Goal: Task Accomplishment & Management: Manage account settings

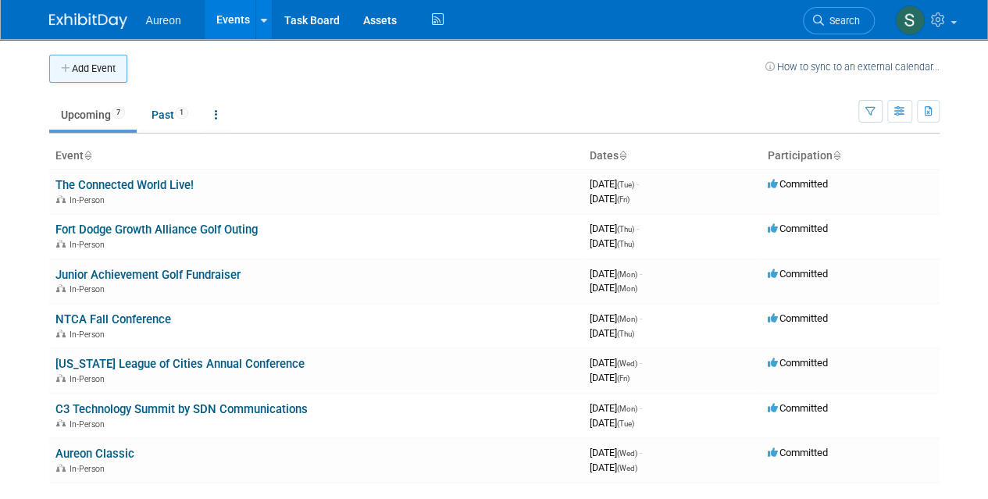
click at [92, 69] on button "Add Event" at bounding box center [88, 69] width 78 height 28
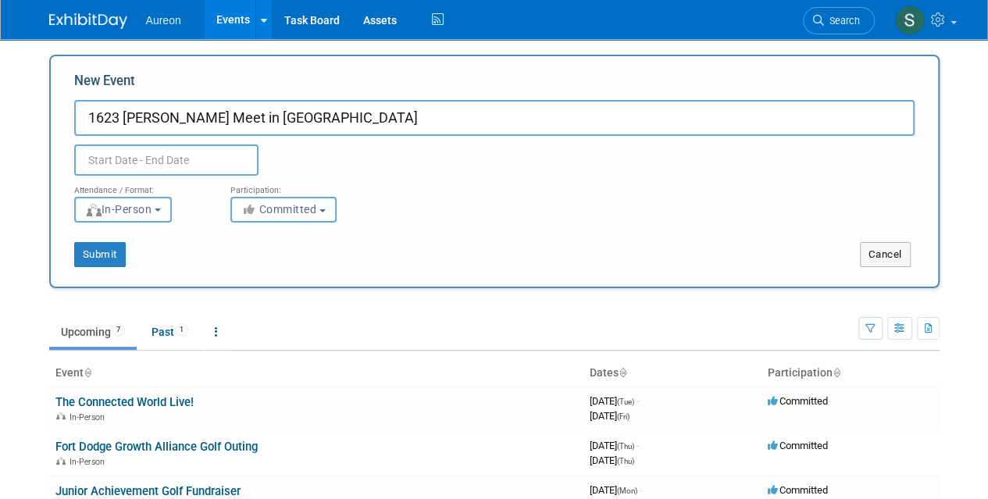
type input "1623 [PERSON_NAME] Meet in [GEOGRAPHIC_DATA]"
click at [146, 163] on input "text" at bounding box center [166, 159] width 184 height 31
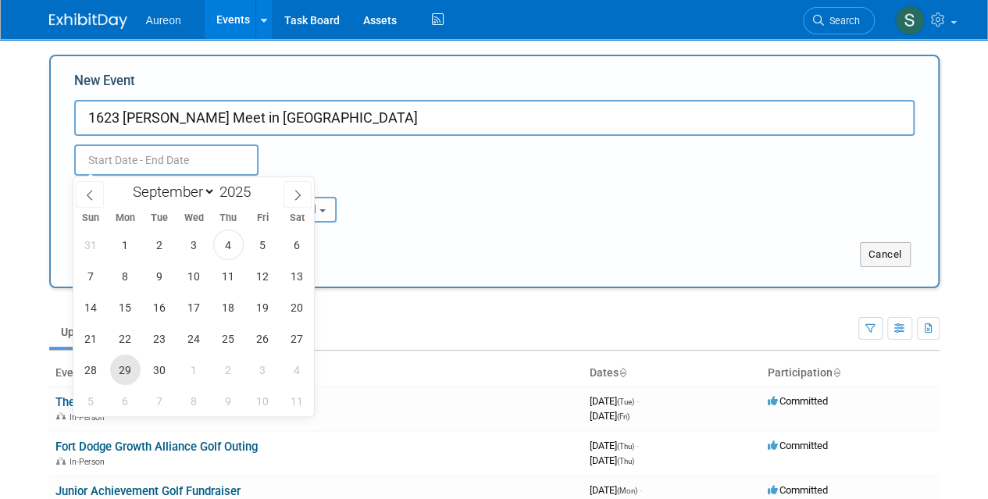
click at [134, 374] on span "29" at bounding box center [125, 369] width 30 height 30
click at [154, 374] on span "30" at bounding box center [159, 369] width 30 height 30
type input "[DATE] to [DATE]"
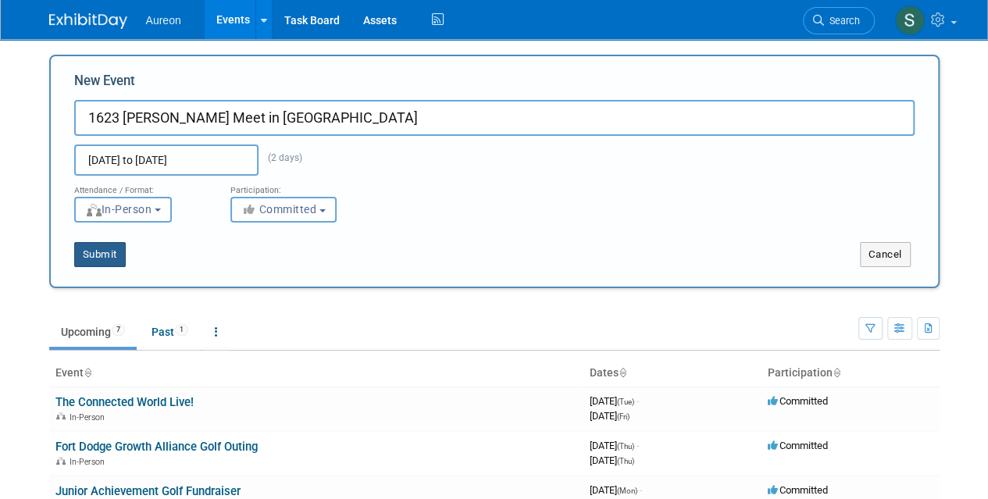
click at [91, 260] on button "Submit" at bounding box center [100, 254] width 52 height 25
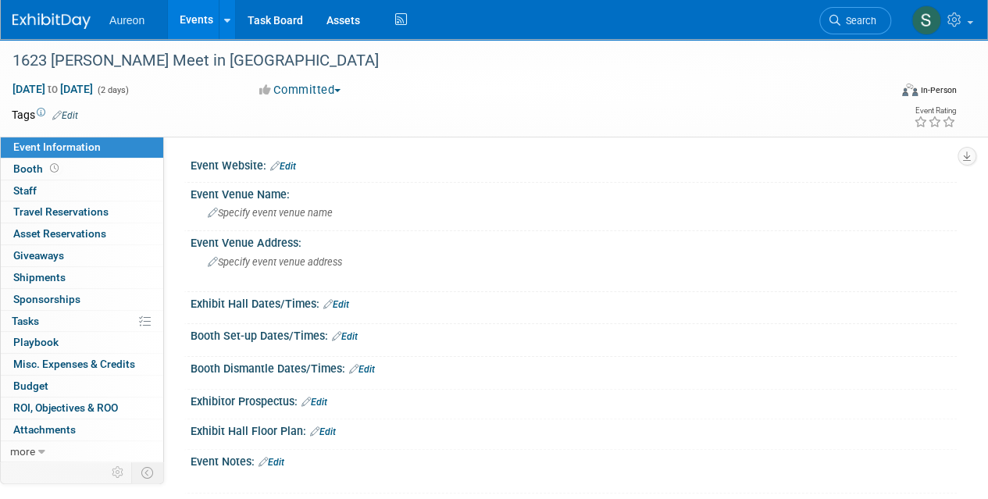
click at [286, 165] on link "Edit" at bounding box center [283, 166] width 26 height 11
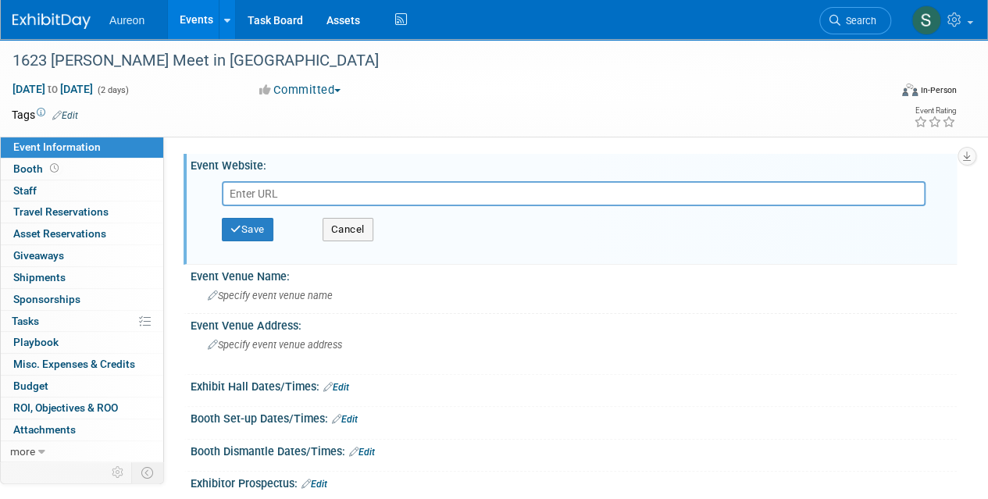
click at [281, 194] on input "text" at bounding box center [573, 193] width 703 height 25
paste input "https://info.1623farnam.com/2025-meet-in-the-middle-rsvp"
type input "https://info.1623farnam.com/2025-meet-in-the-middle-rsvp"
click at [254, 223] on button "Save" at bounding box center [248, 229] width 52 height 23
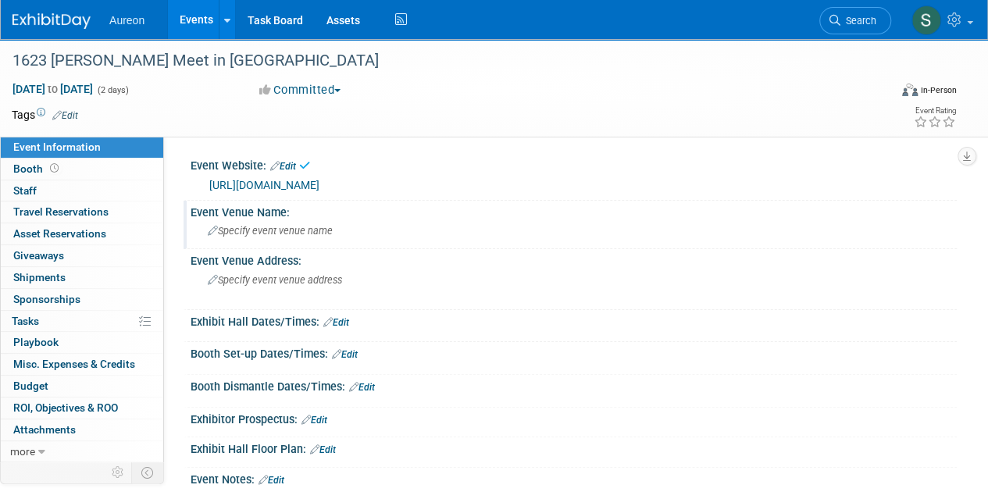
click at [269, 233] on span "Specify event venue name" at bounding box center [270, 231] width 125 height 12
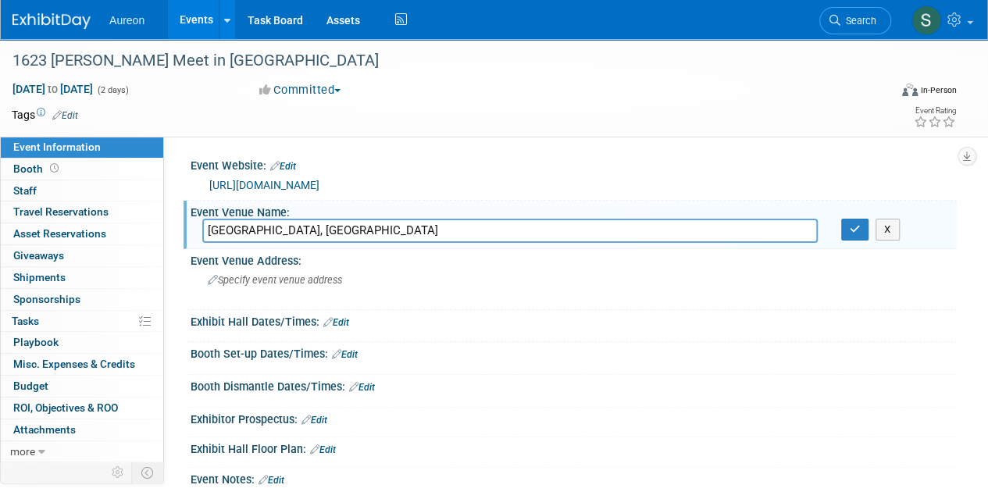
type input "Omaha, NE"
click at [269, 280] on span "Specify event venue address" at bounding box center [275, 280] width 134 height 12
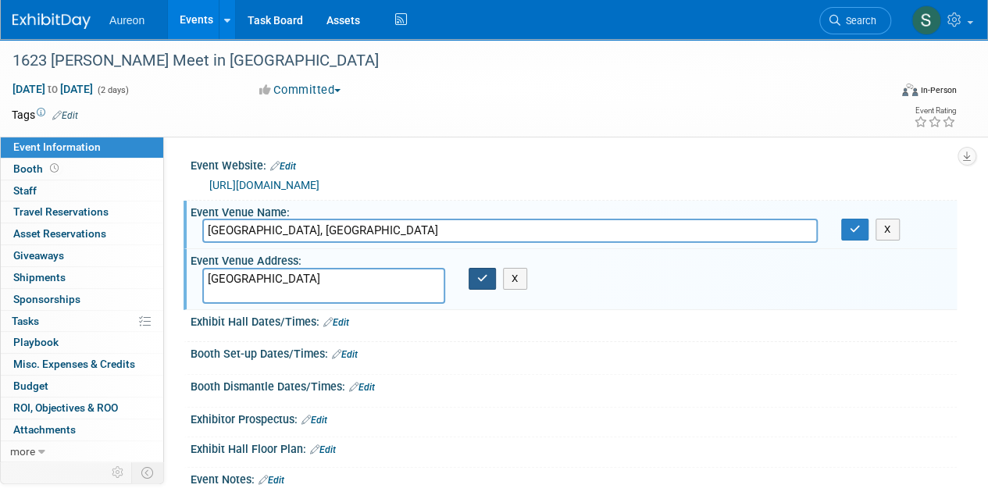
type textarea "Magnolia Hotel"
click at [475, 277] on button "button" at bounding box center [482, 279] width 28 height 22
click at [841, 235] on button "button" at bounding box center [855, 230] width 28 height 22
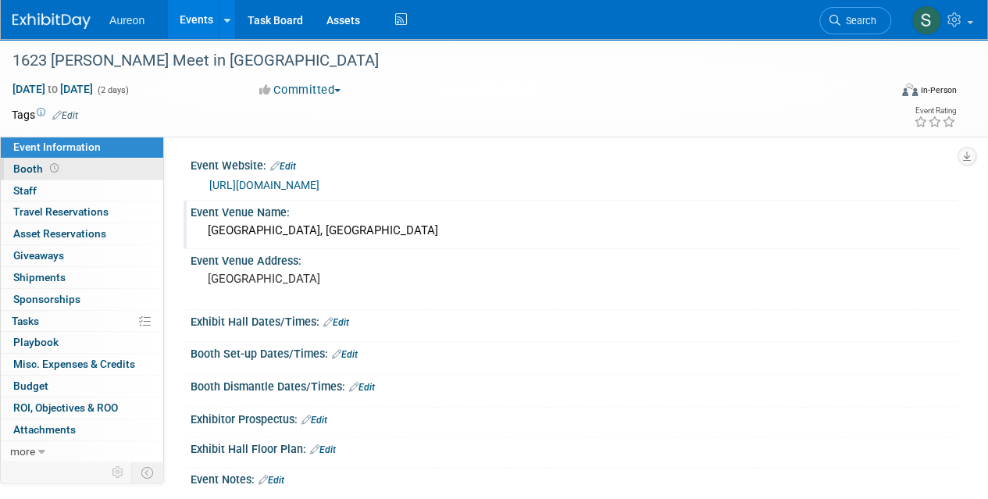
click at [26, 167] on span "Booth" at bounding box center [37, 168] width 48 height 12
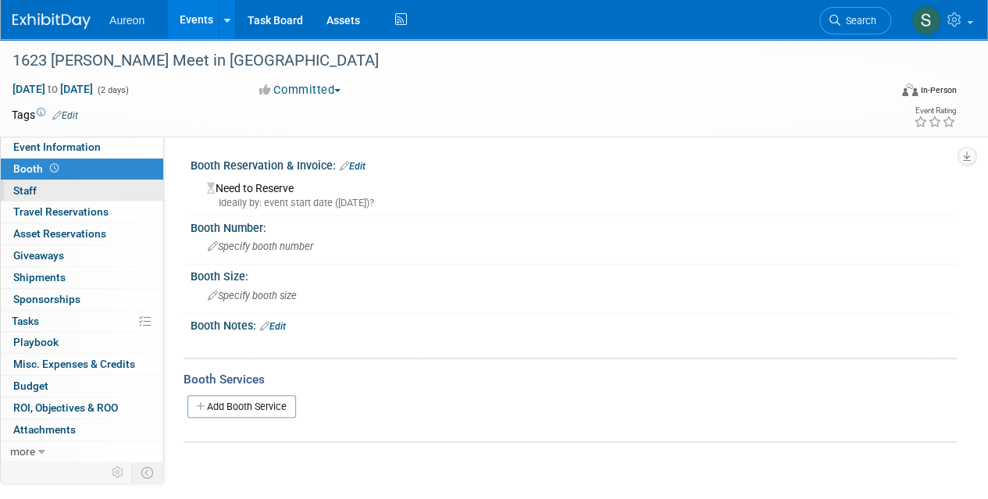
click at [20, 199] on link "0 Staff 0" at bounding box center [82, 190] width 162 height 21
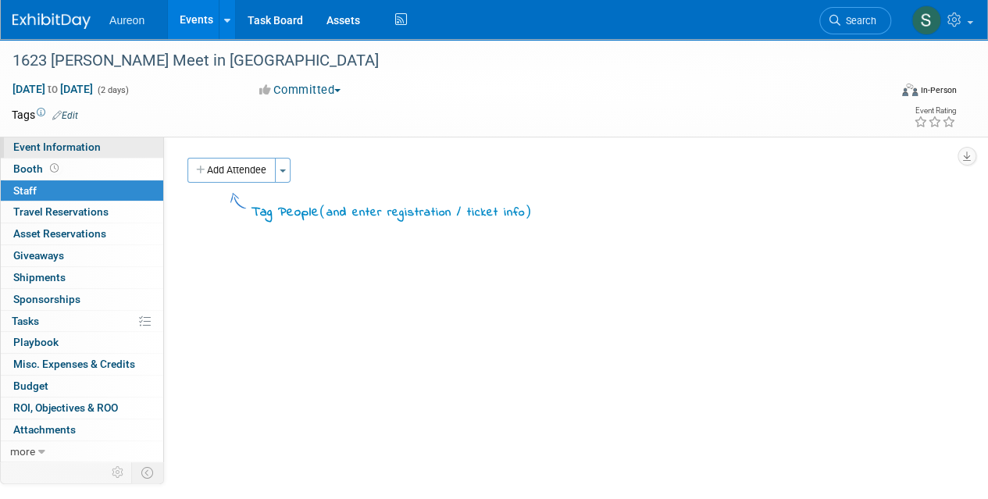
click at [41, 138] on link "Event Information" at bounding box center [82, 147] width 162 height 21
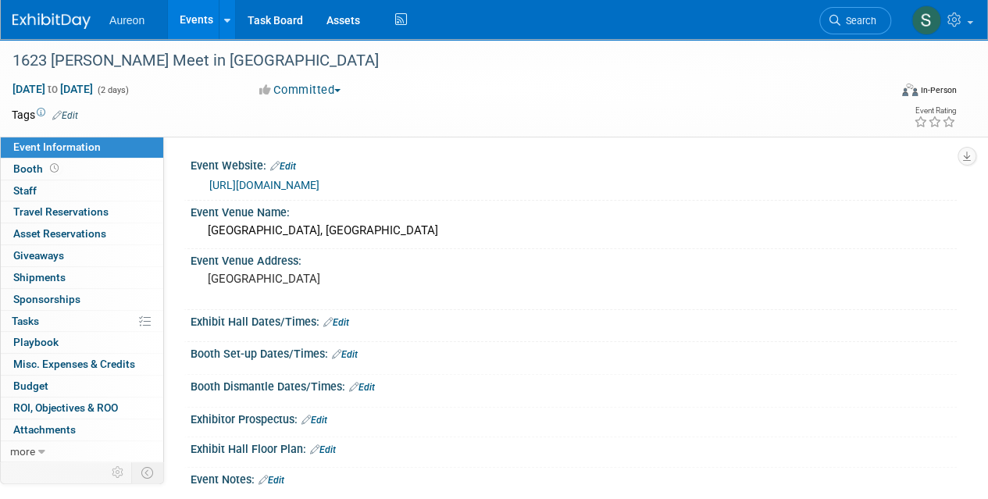
click at [86, 23] on img at bounding box center [51, 21] width 78 height 16
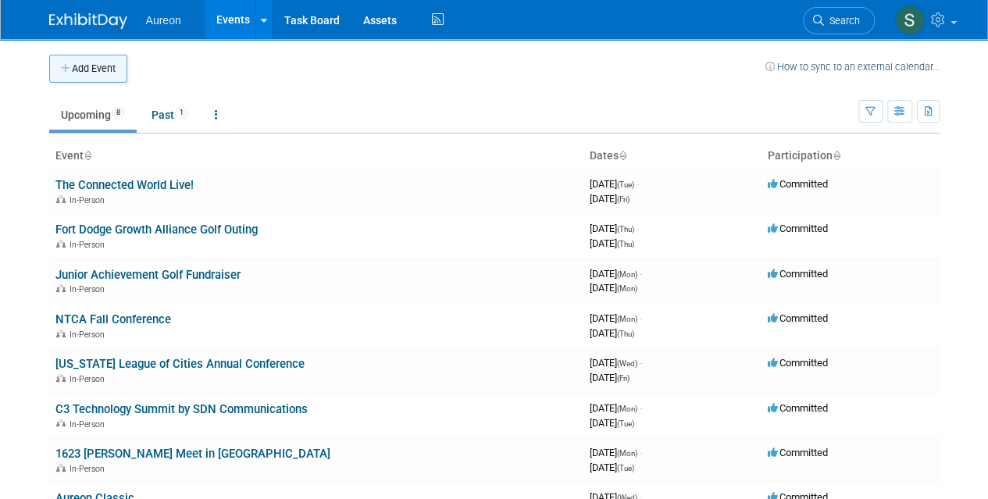
click at [116, 66] on button "Add Event" at bounding box center [88, 69] width 78 height 28
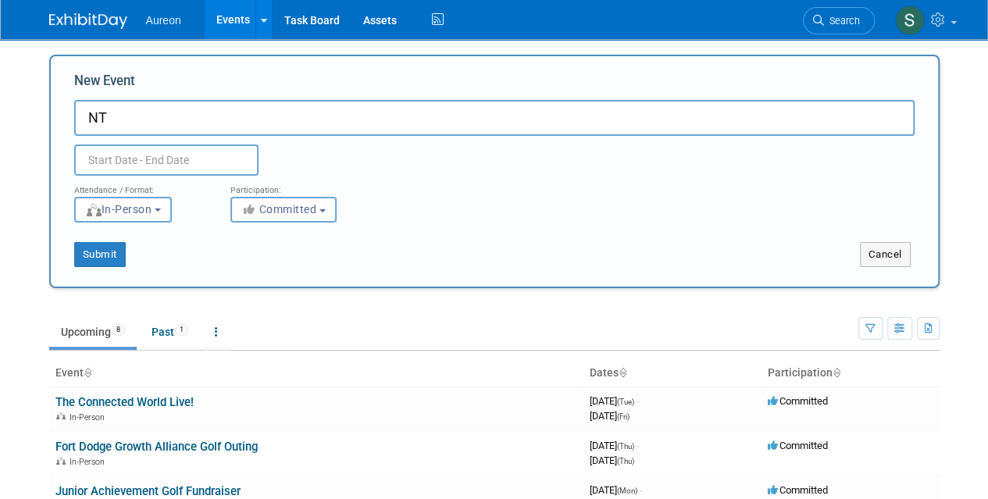
type input "N"
type input "Intermedia Service Provider Forum"
click at [159, 169] on input "text" at bounding box center [166, 159] width 184 height 31
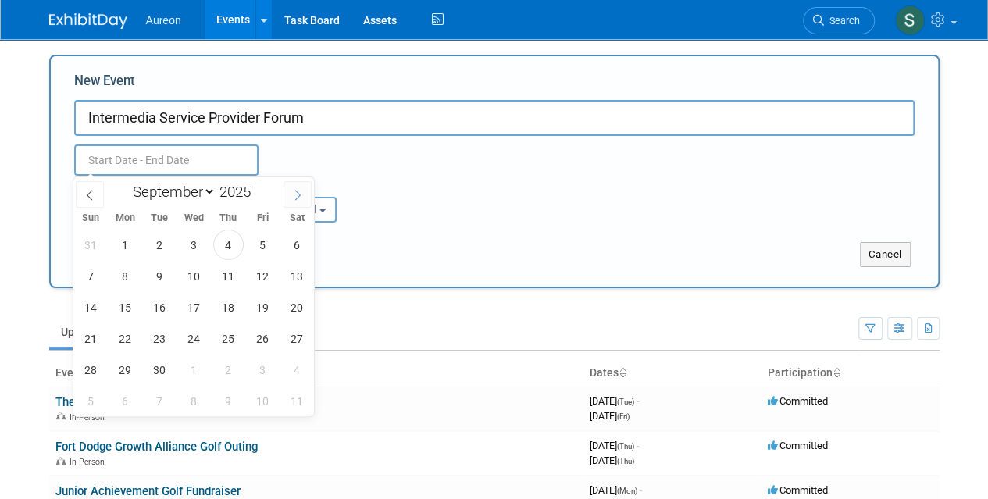
click at [304, 191] on span at bounding box center [297, 194] width 28 height 27
select select "9"
click at [158, 307] on span "14" at bounding box center [159, 307] width 30 height 30
click at [237, 310] on span "16" at bounding box center [228, 307] width 30 height 30
type input "Oct 14, 2025 to Oct 16, 2025"
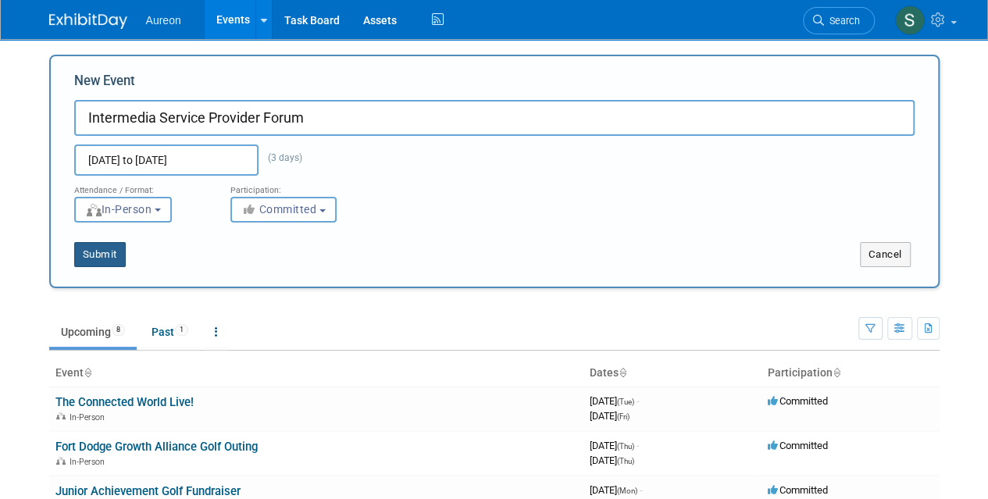
click at [92, 252] on button "Submit" at bounding box center [100, 254] width 52 height 25
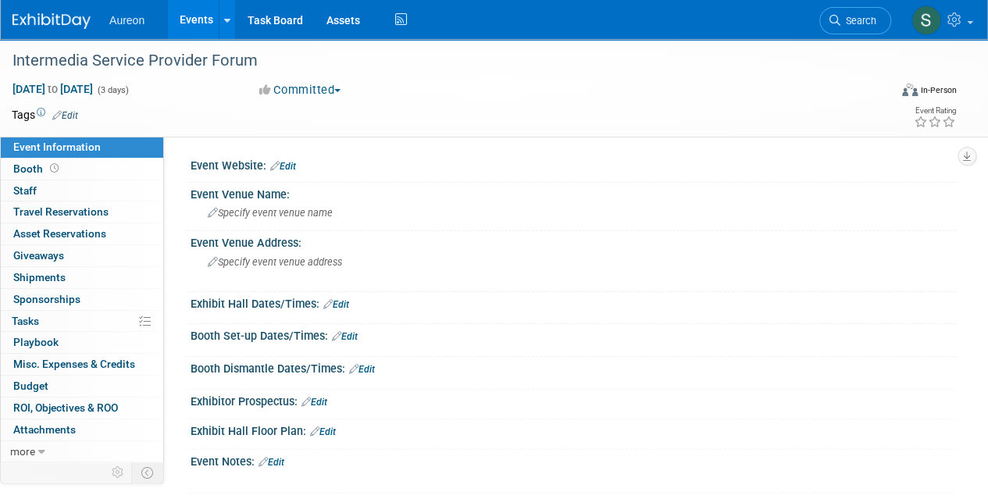
click at [290, 166] on link "Edit" at bounding box center [283, 166] width 26 height 11
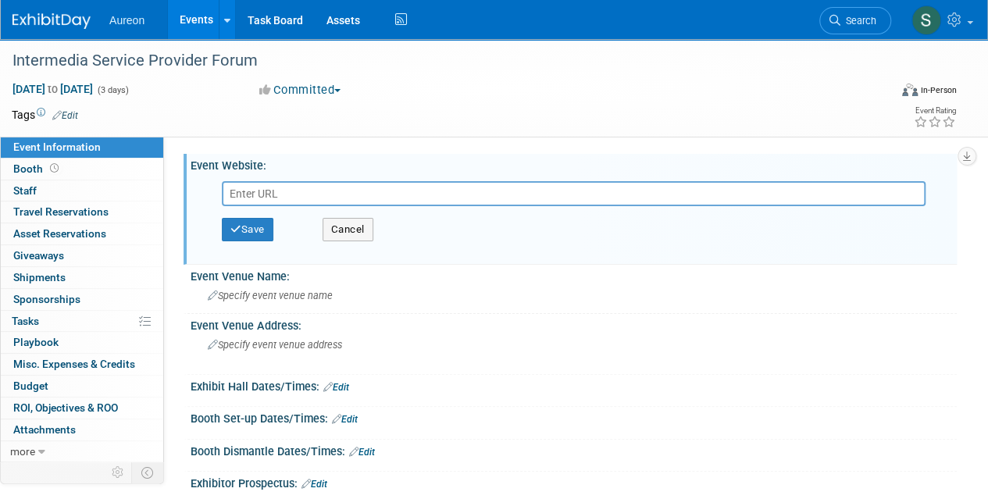
click at [372, 190] on input "text" at bounding box center [573, 193] width 703 height 25
paste input "https://events.intermedia.com/serviceproviderforum2025"
type input "https://events.intermedia.com/serviceproviderforum2025"
click at [268, 233] on button "Save" at bounding box center [248, 229] width 52 height 23
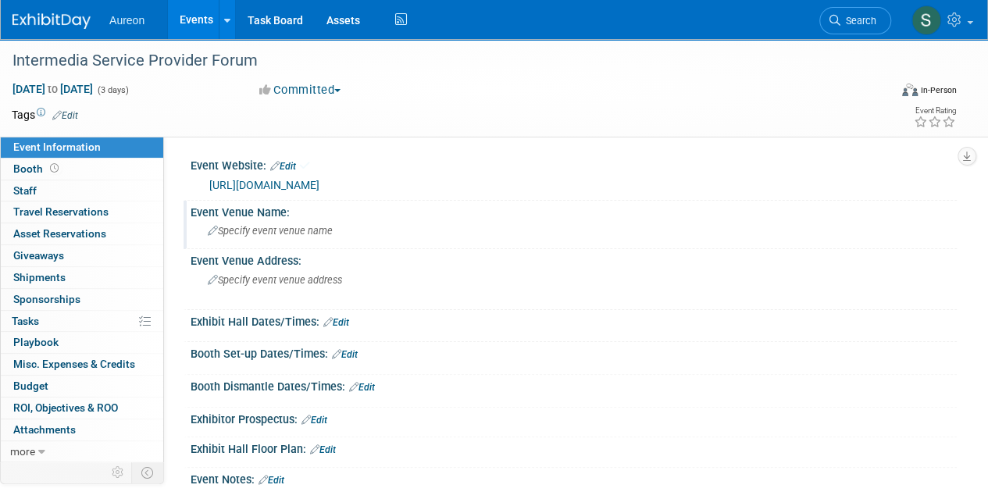
click at [855, 226] on div "Specify event venue name" at bounding box center [573, 231] width 742 height 24
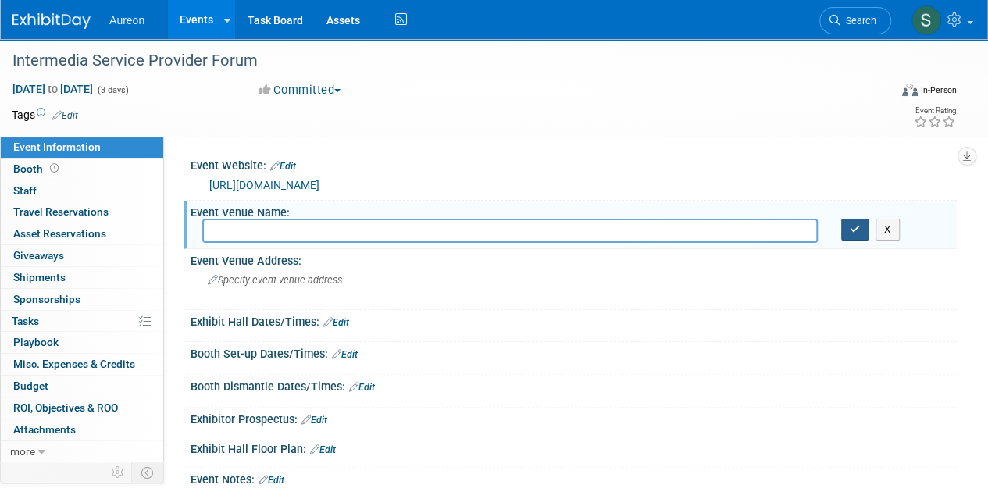
click at [865, 226] on button "button" at bounding box center [855, 230] width 28 height 22
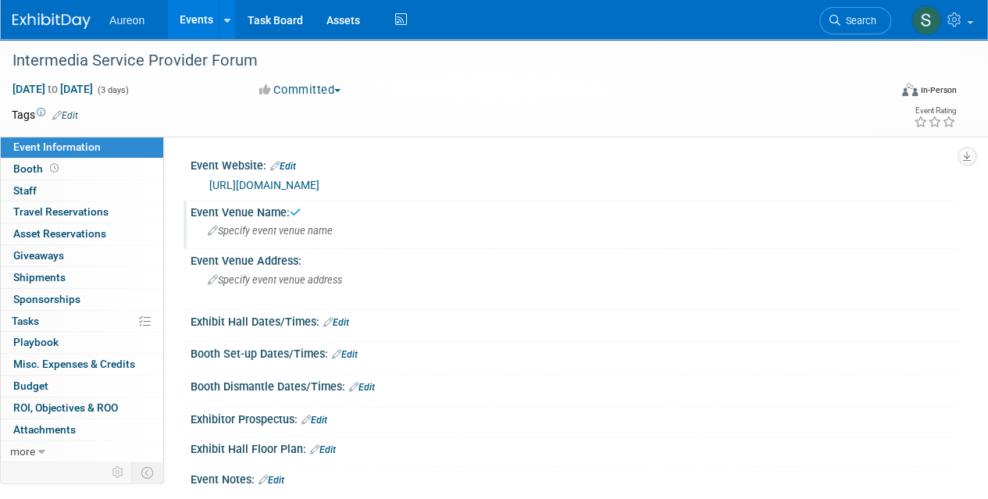
click at [736, 220] on div "Specify event venue name" at bounding box center [573, 231] width 742 height 24
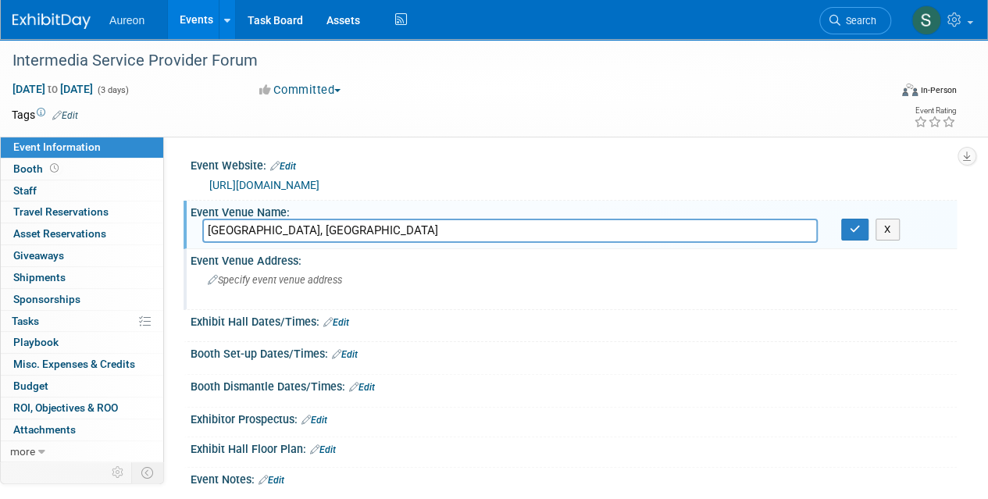
type input "Chicago, IL"
click at [364, 277] on div "Specify event venue address" at bounding box center [350, 286] width 296 height 36
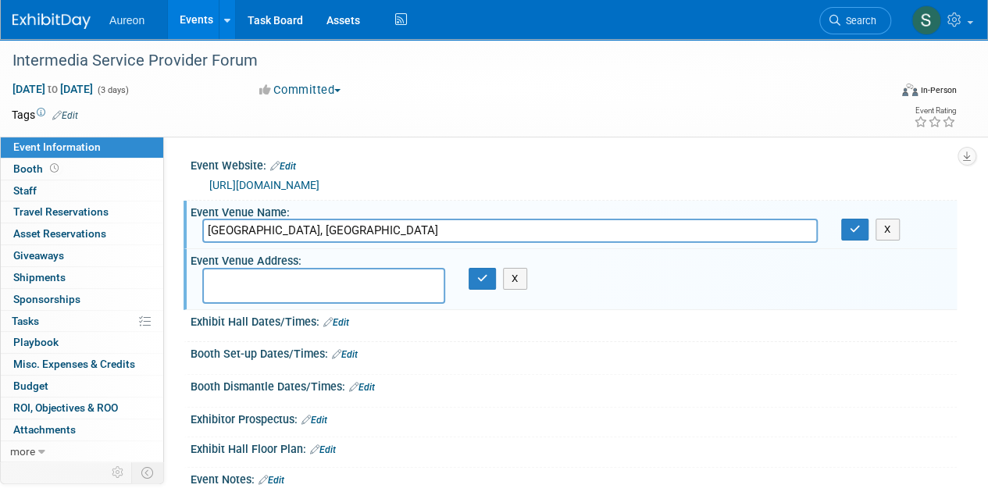
click at [259, 280] on textarea at bounding box center [323, 286] width 243 height 36
type textarea "The Westin Michigan Ave"
click at [484, 285] on button "button" at bounding box center [482, 279] width 28 height 22
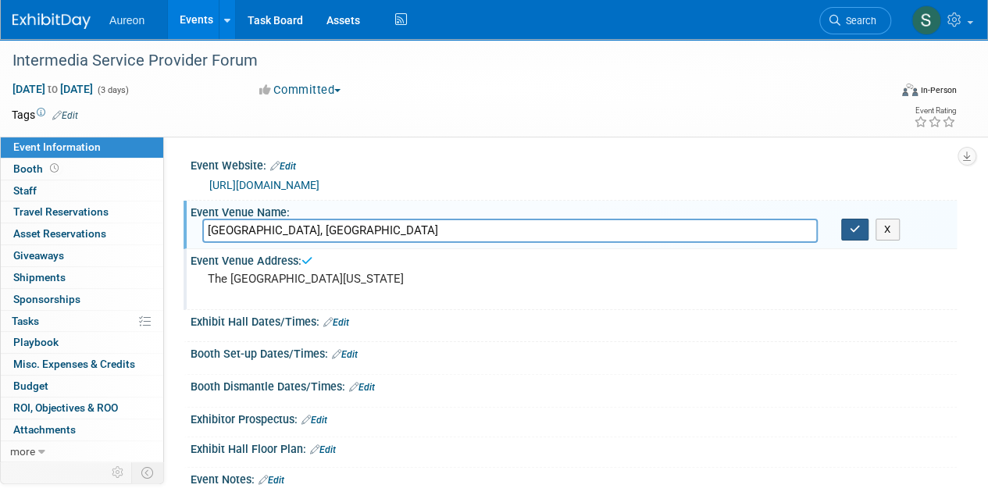
click at [846, 232] on button "button" at bounding box center [855, 230] width 28 height 22
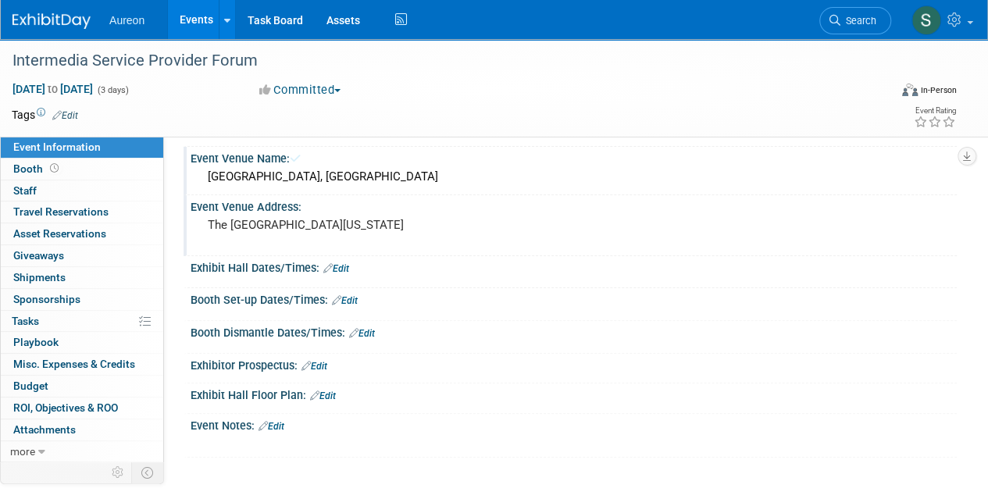
scroll to position [78, 0]
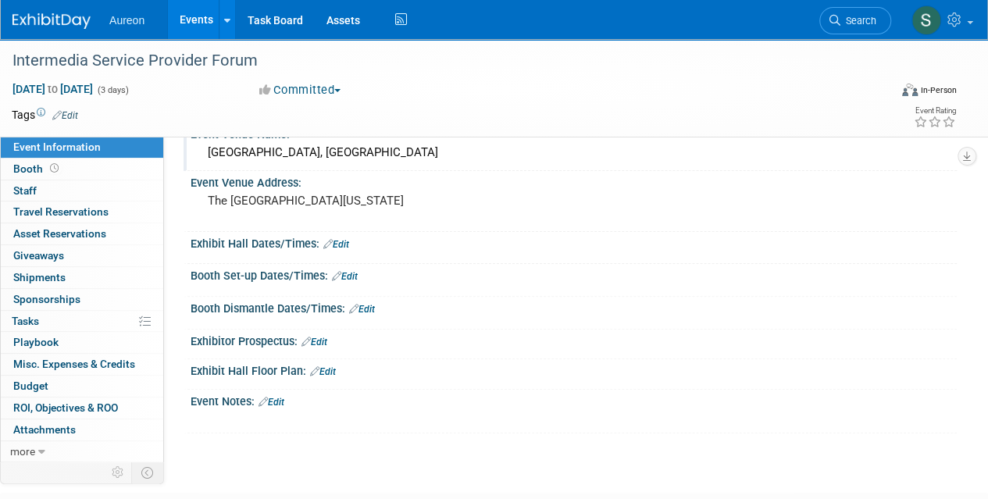
click at [46, 17] on img at bounding box center [51, 21] width 78 height 16
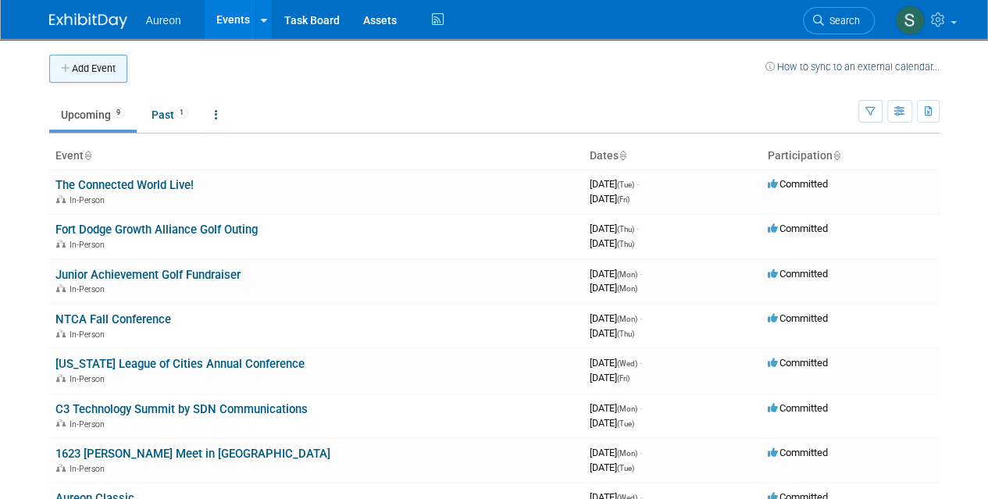
click at [73, 63] on button "Add Event" at bounding box center [88, 69] width 78 height 28
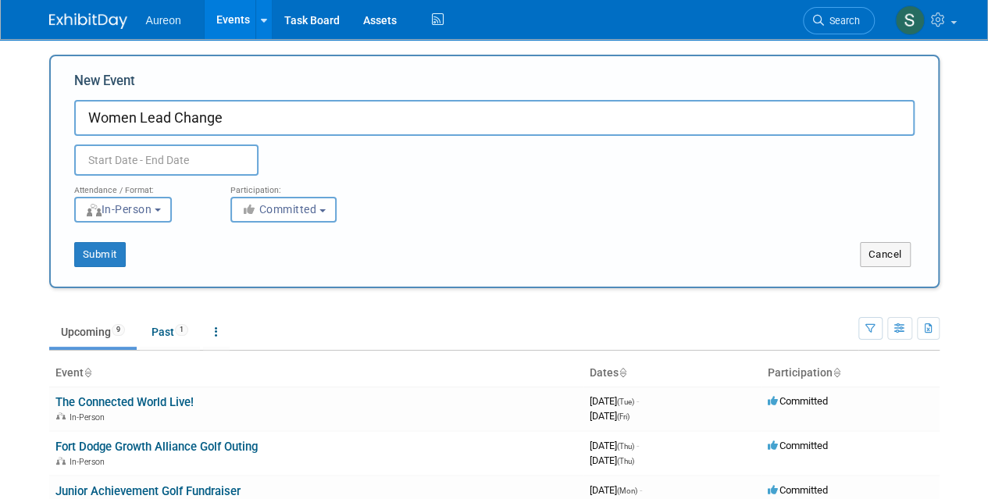
click at [126, 126] on input "Women Lead Change" at bounding box center [494, 118] width 840 height 36
type input "Women Lead Change"
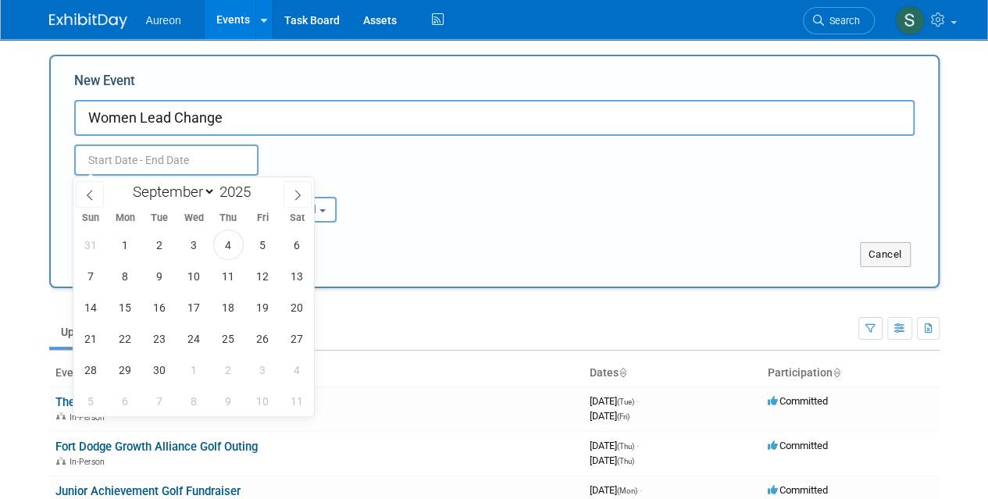
click at [156, 162] on input "text" at bounding box center [166, 159] width 184 height 31
click at [297, 196] on icon at bounding box center [297, 195] width 11 height 11
select select "9"
click at [188, 306] on span "15" at bounding box center [194, 307] width 30 height 30
drag, startPoint x: 230, startPoint y: 308, endPoint x: 224, endPoint y: 297, distance: 12.2
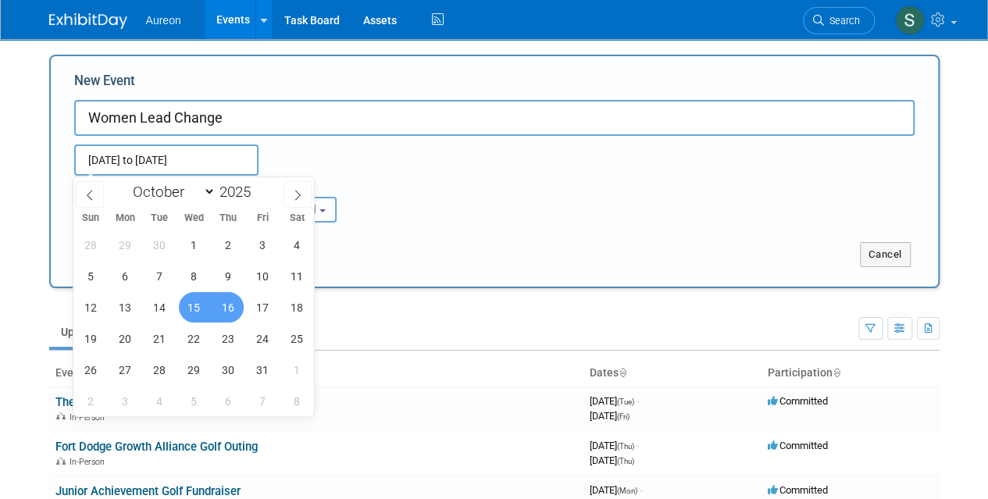
click at [230, 307] on span "16" at bounding box center [228, 307] width 30 height 30
type input "Oct 15, 2025 to Oct 16, 2025"
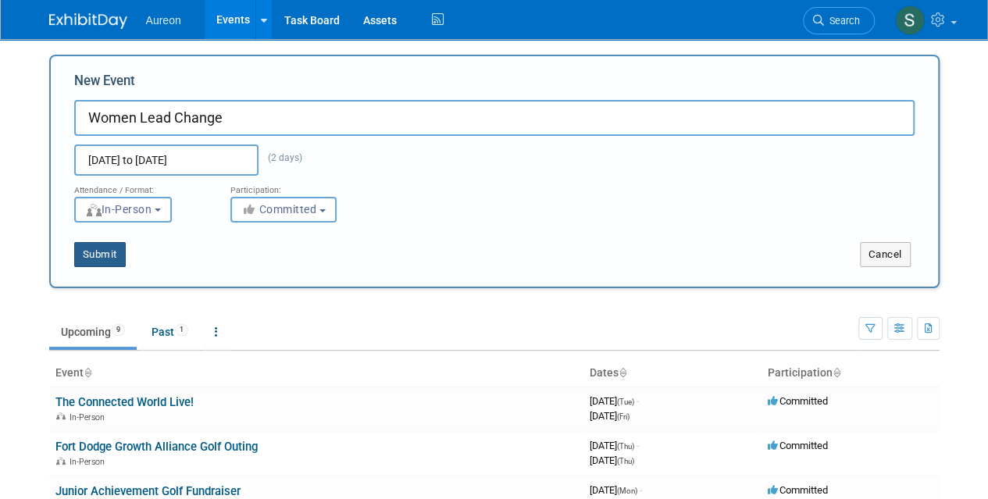
click at [101, 246] on button "Submit" at bounding box center [100, 254] width 52 height 25
type input "Women Lead Change"
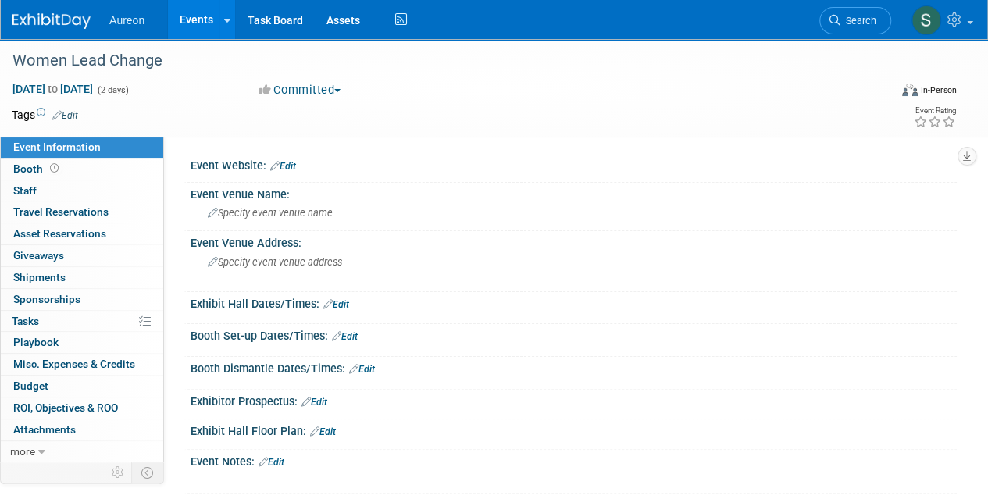
click at [418, 158] on div "Event Website: Edit" at bounding box center [574, 164] width 766 height 20
click at [296, 164] on link "Edit" at bounding box center [283, 166] width 26 height 11
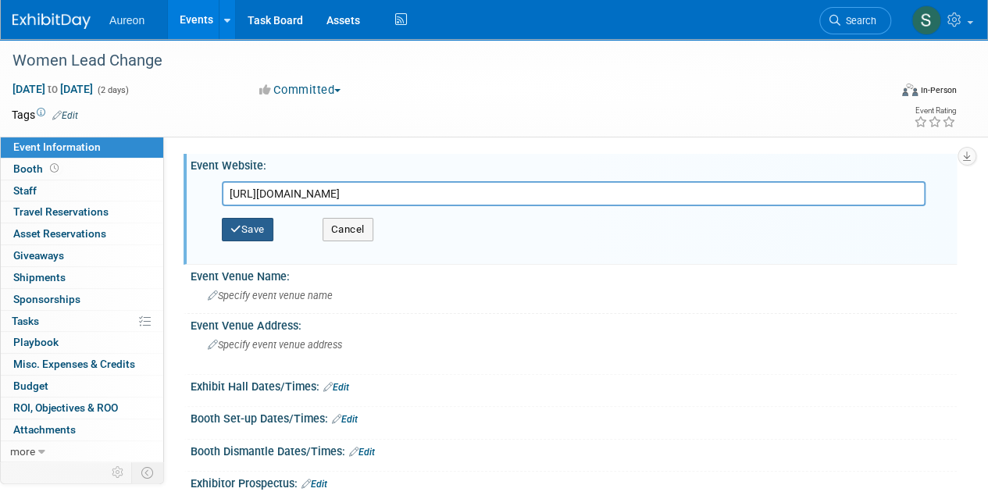
type input "[URL][DOMAIN_NAME]"
click at [233, 226] on icon "button" at bounding box center [235, 229] width 11 height 10
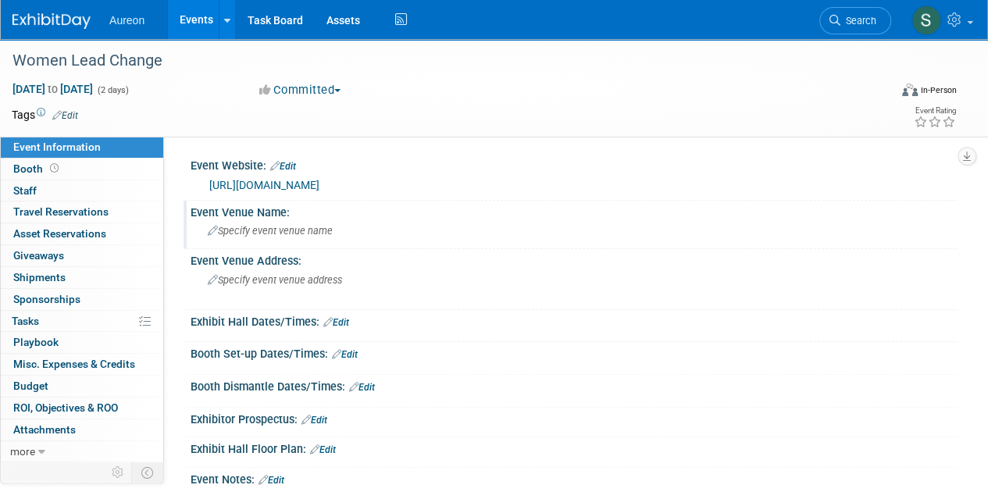
click at [213, 226] on icon at bounding box center [213, 231] width 10 height 10
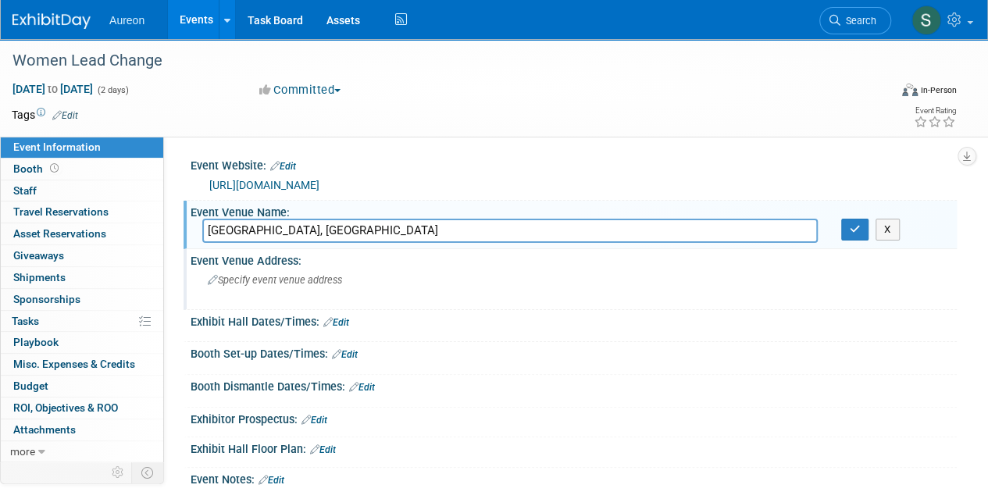
type input "[GEOGRAPHIC_DATA], [GEOGRAPHIC_DATA]"
click at [313, 281] on span "Specify event venue address" at bounding box center [275, 280] width 134 height 12
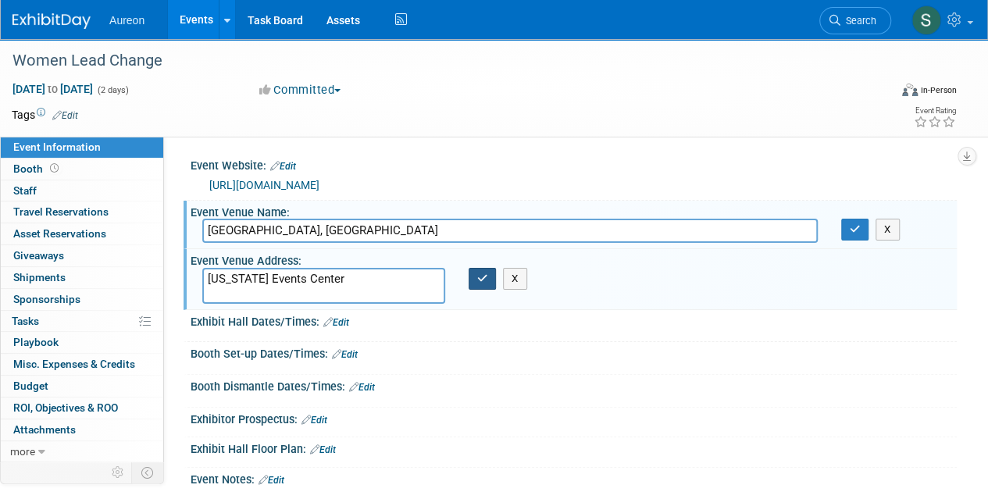
type textarea "Iowa Events Center"
click at [489, 283] on button "button" at bounding box center [482, 279] width 28 height 22
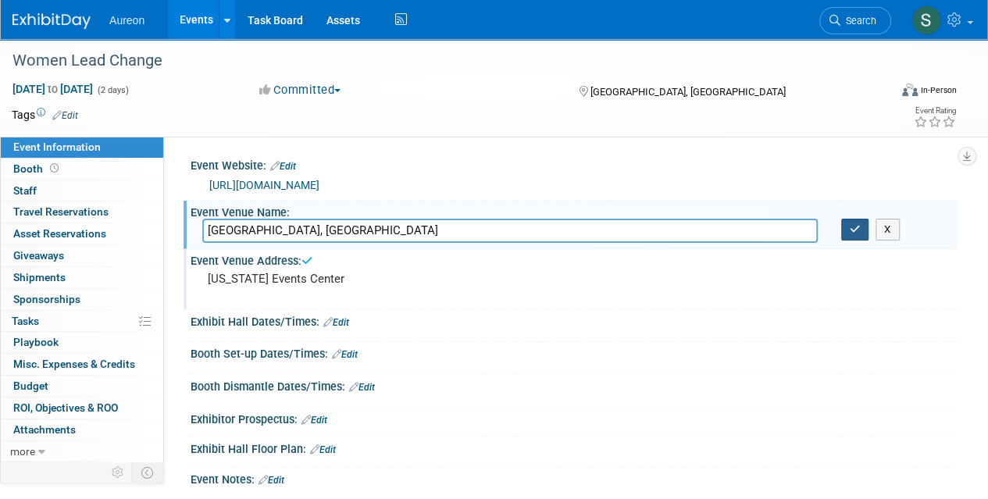
click at [859, 235] on button "button" at bounding box center [855, 230] width 28 height 22
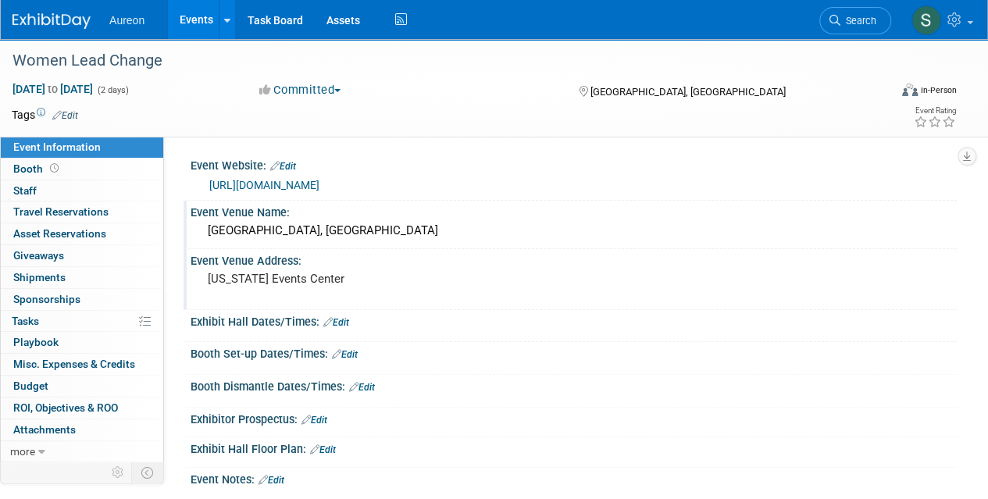
click at [69, 16] on img at bounding box center [51, 21] width 78 height 16
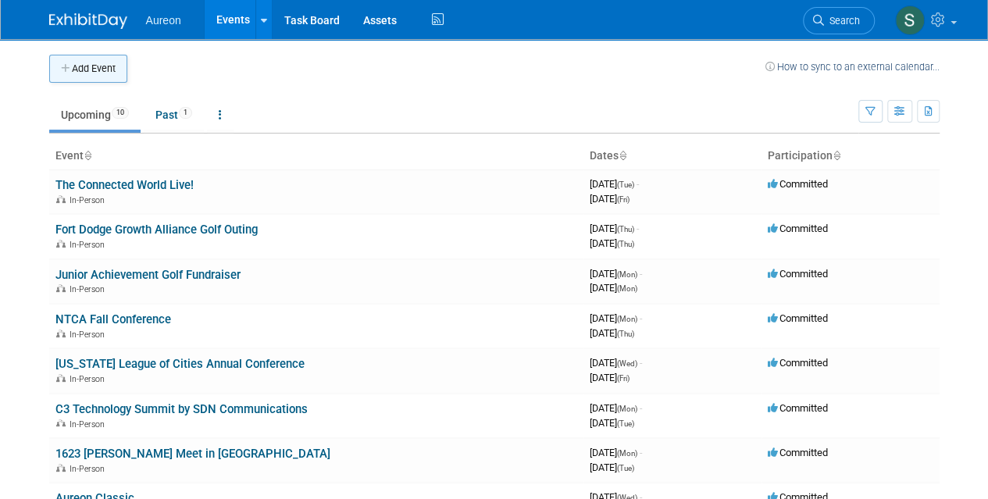
click at [91, 62] on button "Add Event" at bounding box center [88, 69] width 78 height 28
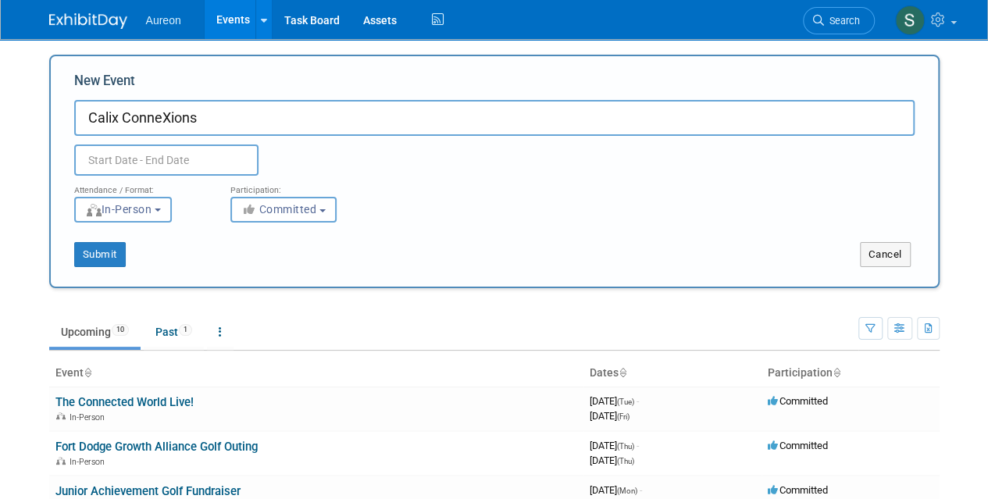
type input "Calix ConneXions"
click at [109, 165] on input "text" at bounding box center [166, 159] width 184 height 31
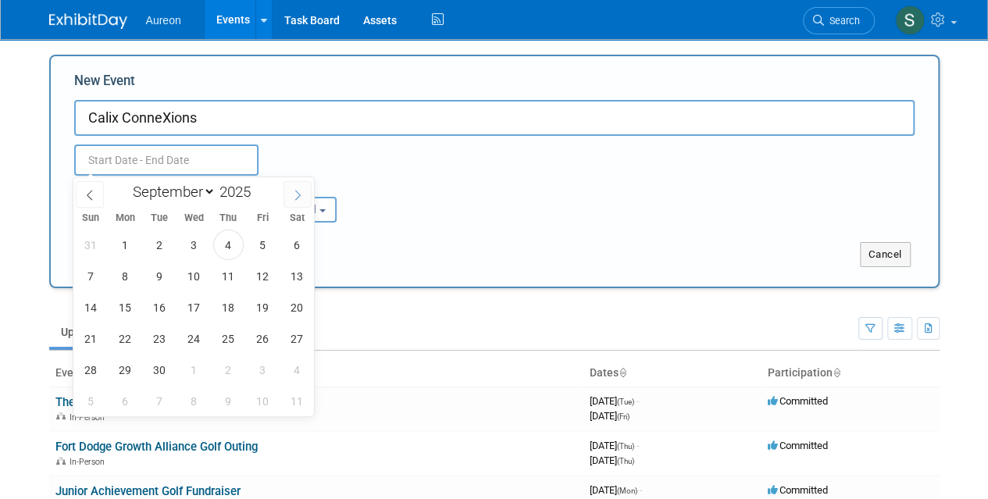
click at [296, 196] on icon at bounding box center [297, 195] width 11 height 11
select select "9"
click at [291, 313] on span "18" at bounding box center [297, 307] width 30 height 30
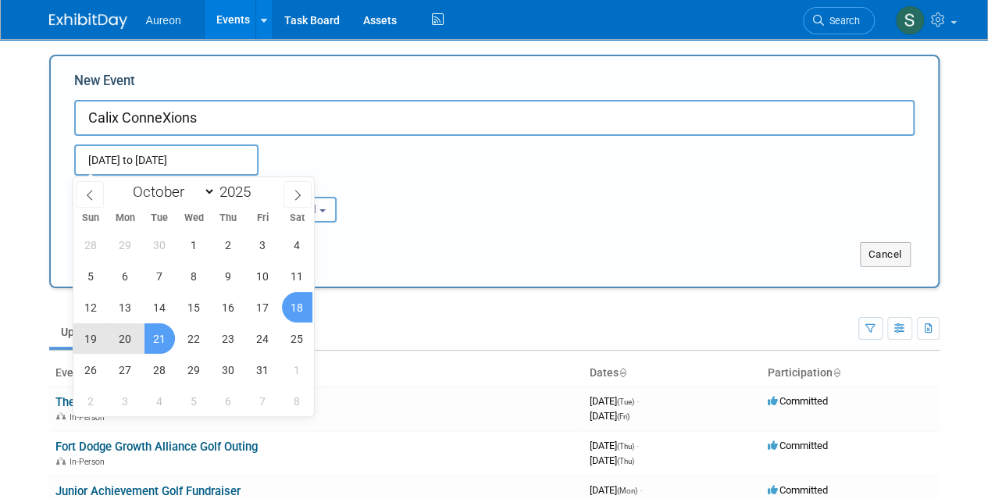
click at [153, 334] on span "21" at bounding box center [159, 338] width 30 height 30
type input "[DATE] to [DATE]"
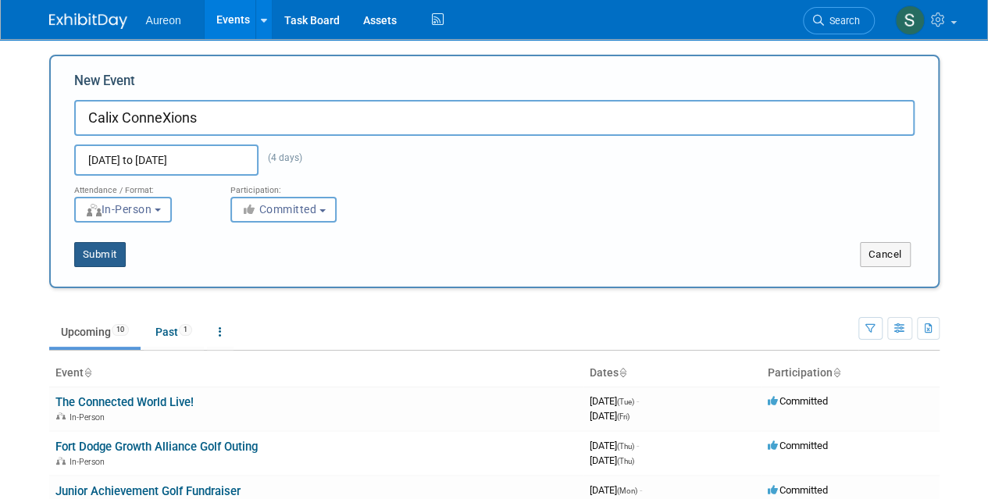
click at [119, 244] on button "Submit" at bounding box center [100, 254] width 52 height 25
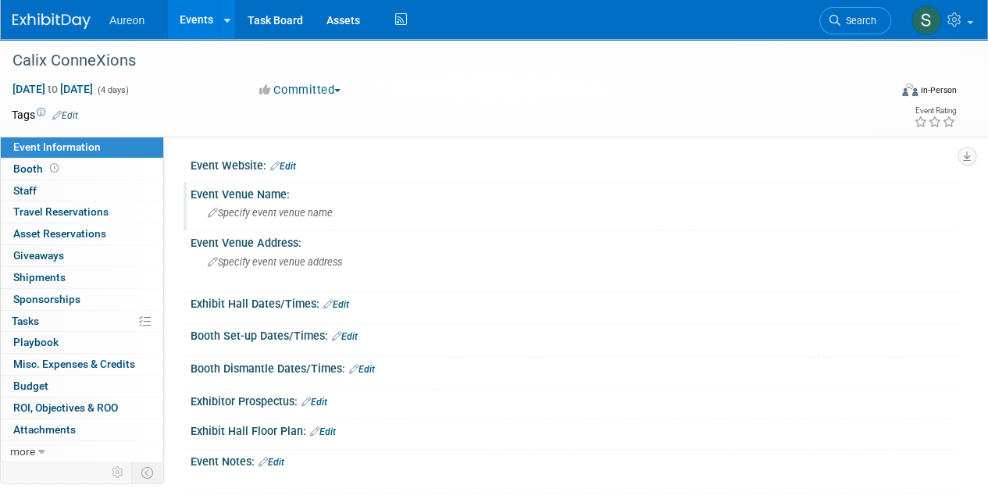
click at [272, 216] on span "Specify event venue name" at bounding box center [270, 213] width 125 height 12
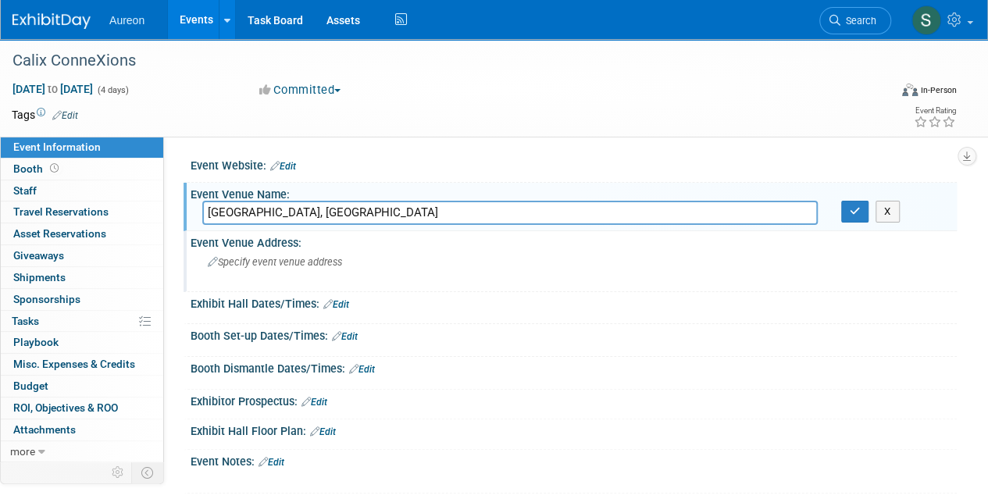
type input "[GEOGRAPHIC_DATA], [GEOGRAPHIC_DATA]"
click at [269, 259] on span "Specify event venue address" at bounding box center [275, 262] width 134 height 12
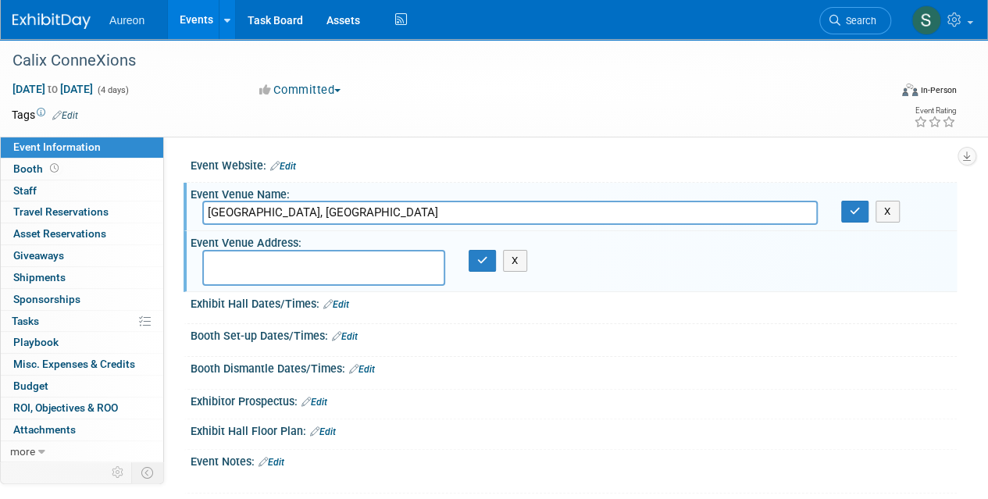
click at [265, 268] on textarea at bounding box center [323, 268] width 243 height 36
type textarea "Wynn Resort"
click at [485, 266] on button "button" at bounding box center [482, 261] width 28 height 22
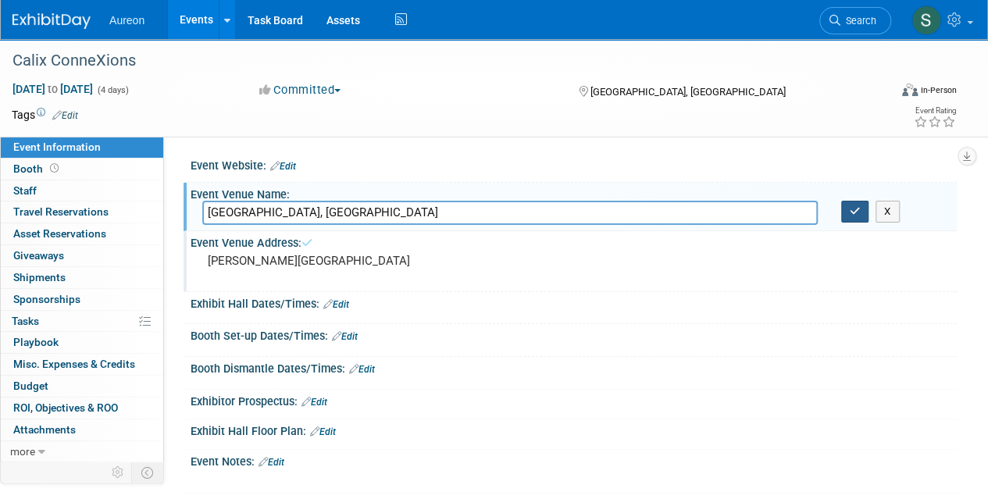
click at [862, 212] on button "button" at bounding box center [855, 212] width 28 height 22
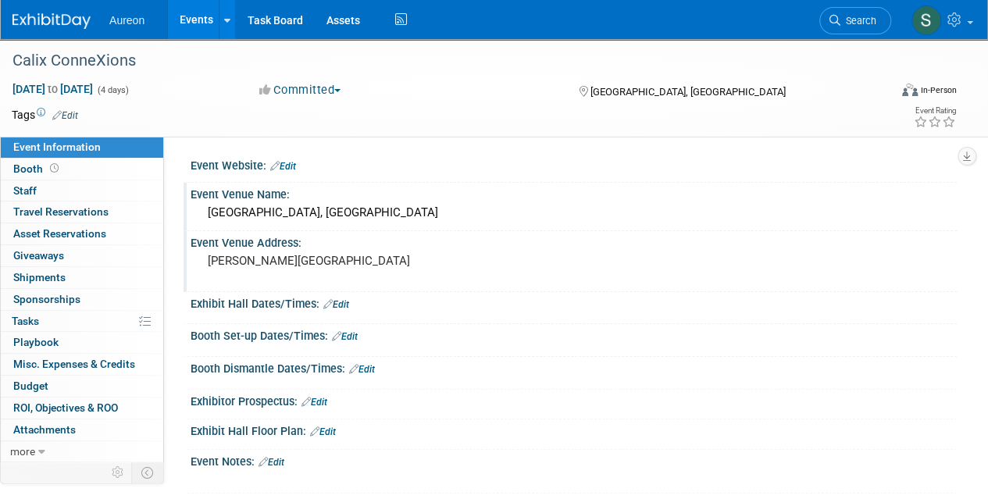
click at [59, 19] on img at bounding box center [51, 21] width 78 height 16
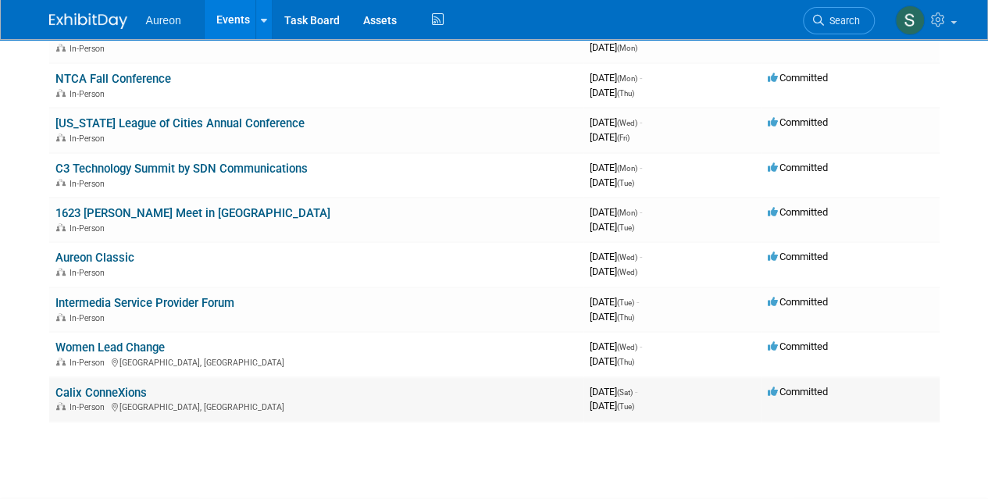
scroll to position [347, 0]
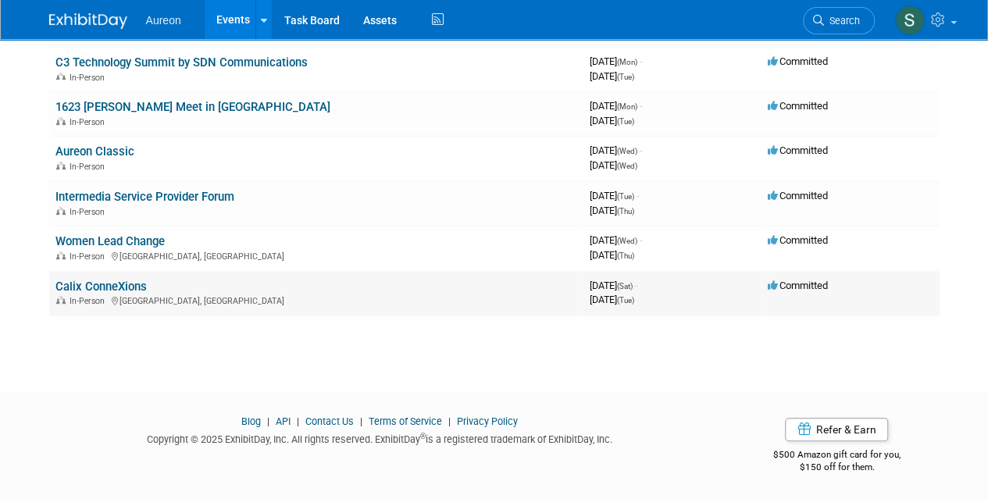
click at [314, 296] on div "In-Person [GEOGRAPHIC_DATA], [GEOGRAPHIC_DATA]" at bounding box center [316, 300] width 522 height 12
click at [120, 280] on link "Calix ConneXions" at bounding box center [100, 287] width 91 height 14
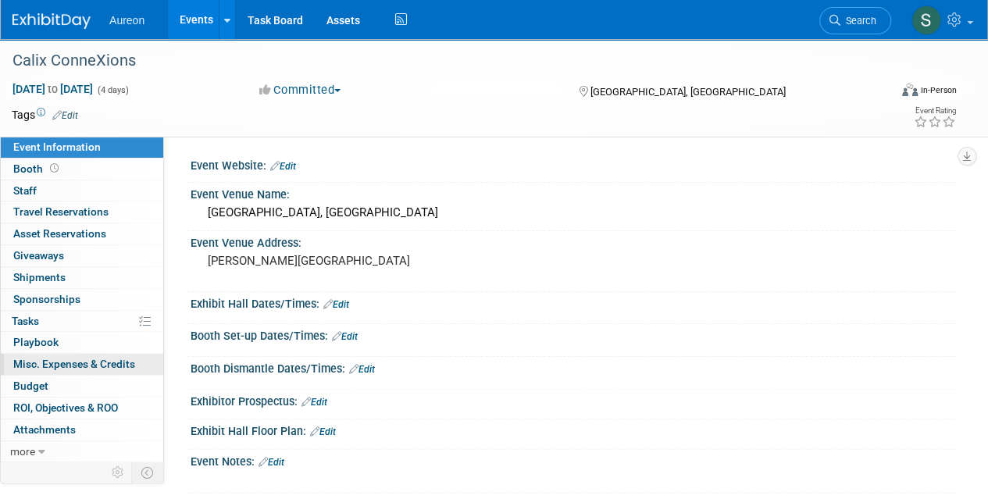
click at [58, 366] on span "Misc. Expenses & Credits 0" at bounding box center [74, 364] width 122 height 12
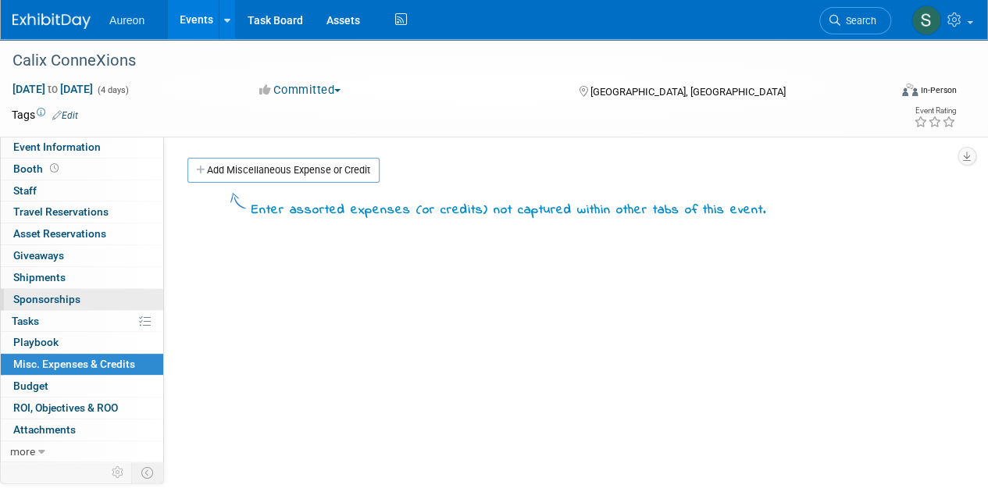
click at [44, 296] on span "Sponsorships 0" at bounding box center [46, 299] width 67 height 12
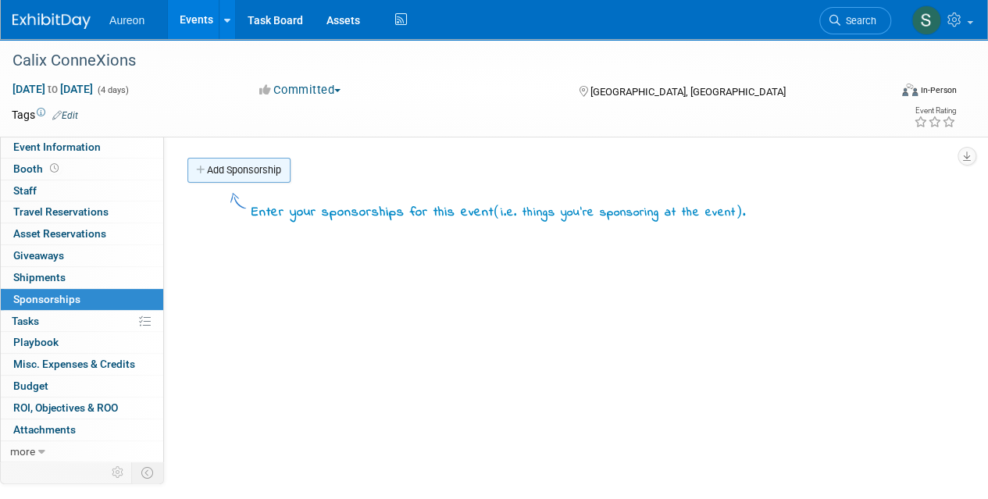
click at [284, 173] on link "Add Sponsorship" at bounding box center [238, 170] width 103 height 25
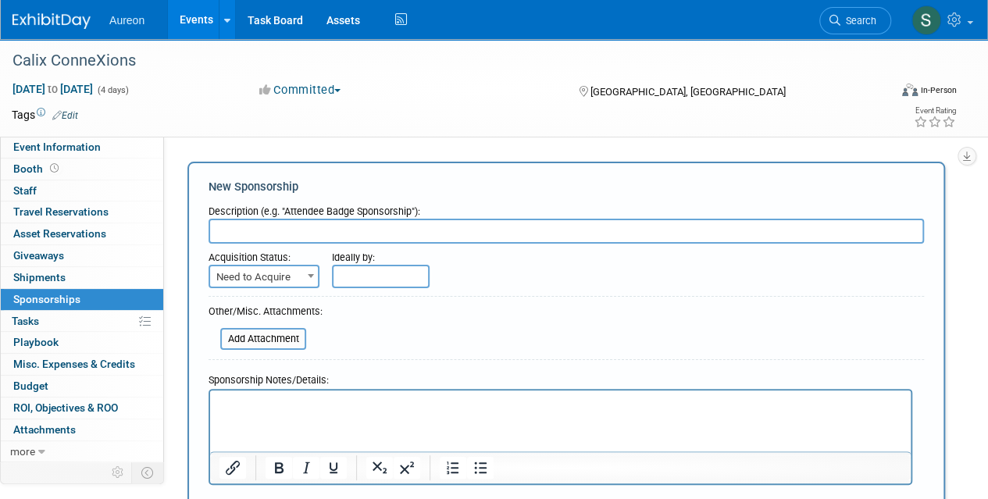
click at [257, 232] on input "text" at bounding box center [565, 231] width 715 height 25
type input "Brand Sponsor"
click at [290, 274] on span "Need to Acquire" at bounding box center [264, 277] width 108 height 22
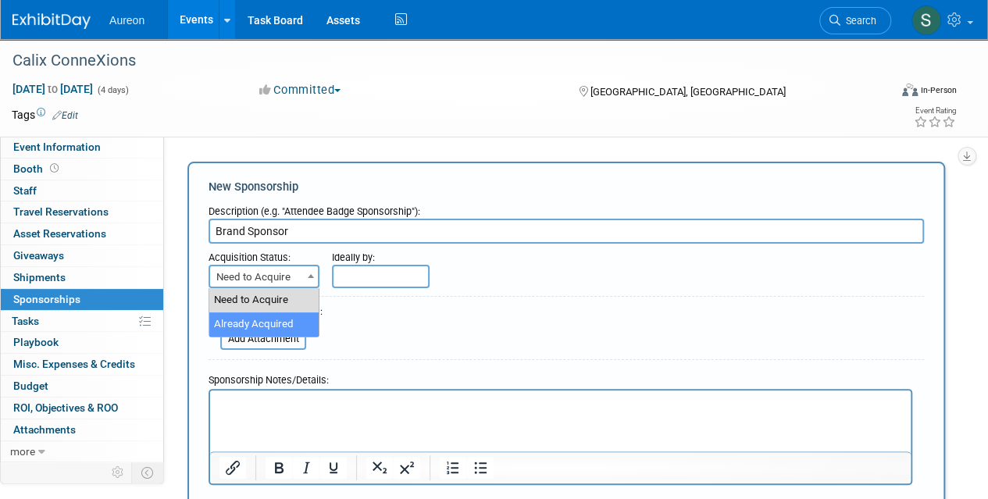
select select "2"
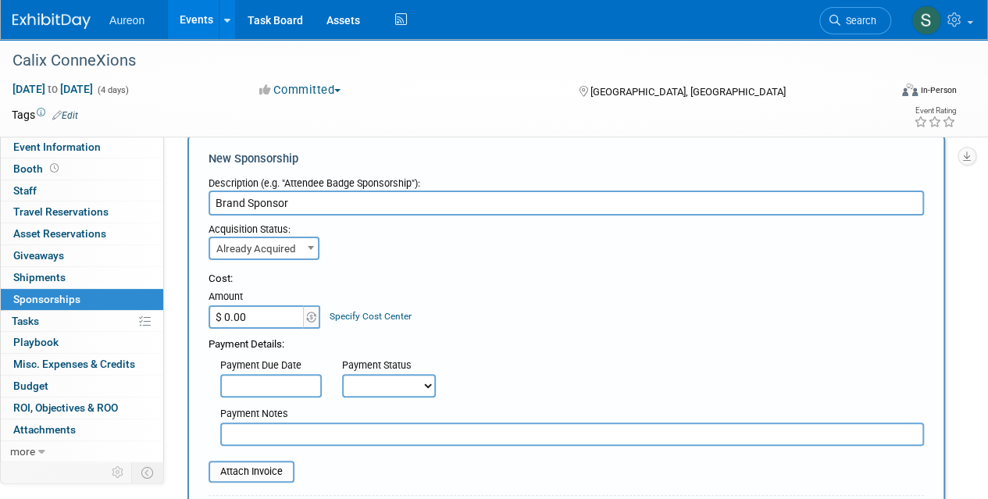
scroll to position [156, 0]
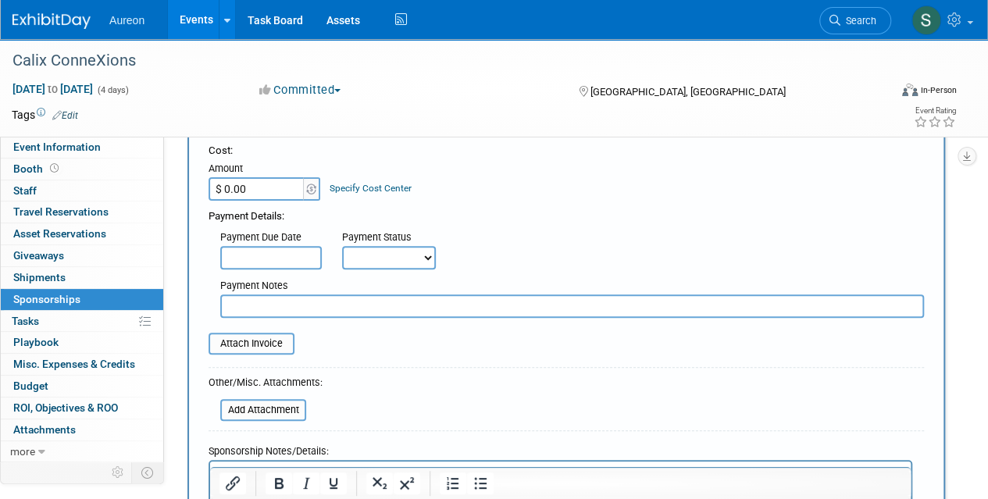
drag, startPoint x: 269, startPoint y: 178, endPoint x: 265, endPoint y: 190, distance: 12.1
click at [269, 179] on input "$ 0.00" at bounding box center [257, 188] width 98 height 23
type input "$ 5,000.00"
click at [583, 231] on div "Payment Due Date Payment Status Not Paid Yet Partially Paid Paid in Full Next P…" at bounding box center [566, 246] width 739 height 45
click at [290, 253] on input "text" at bounding box center [270, 257] width 101 height 23
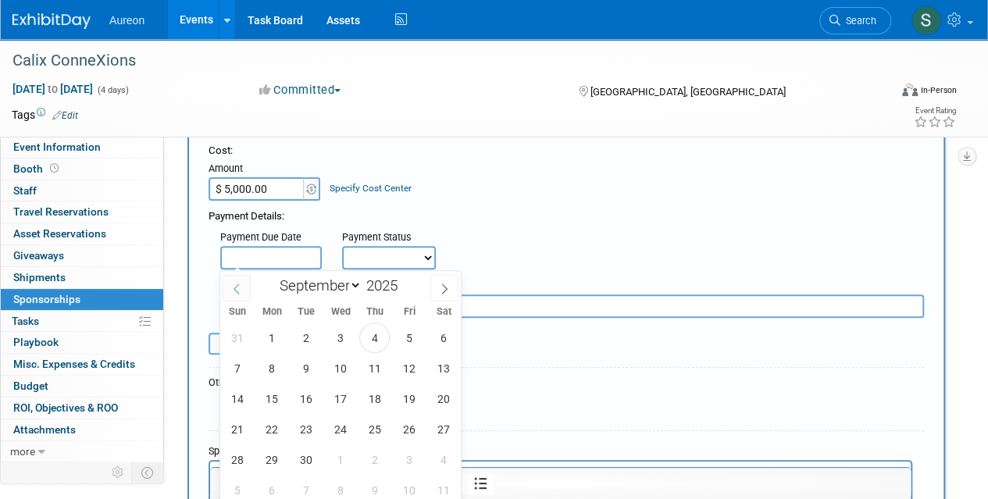
click at [247, 292] on span at bounding box center [237, 288] width 28 height 27
select select "7"
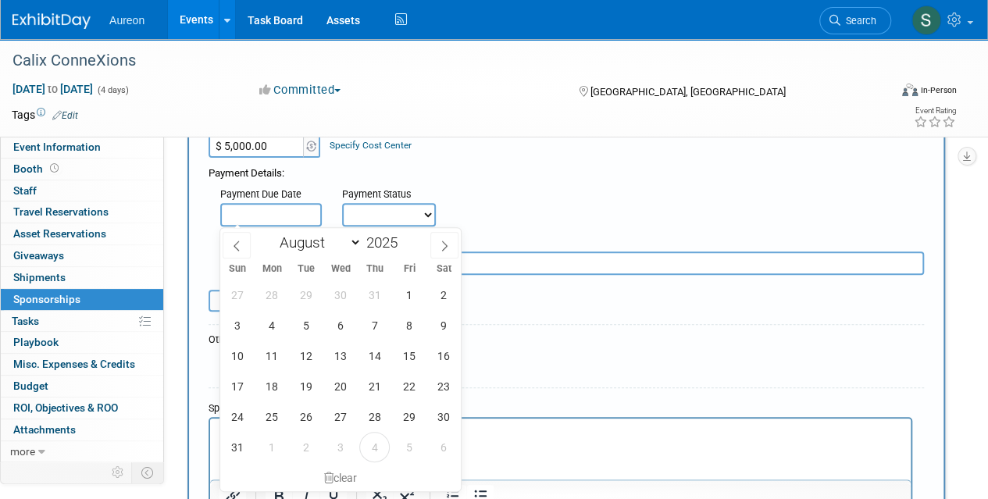
scroll to position [234, 0]
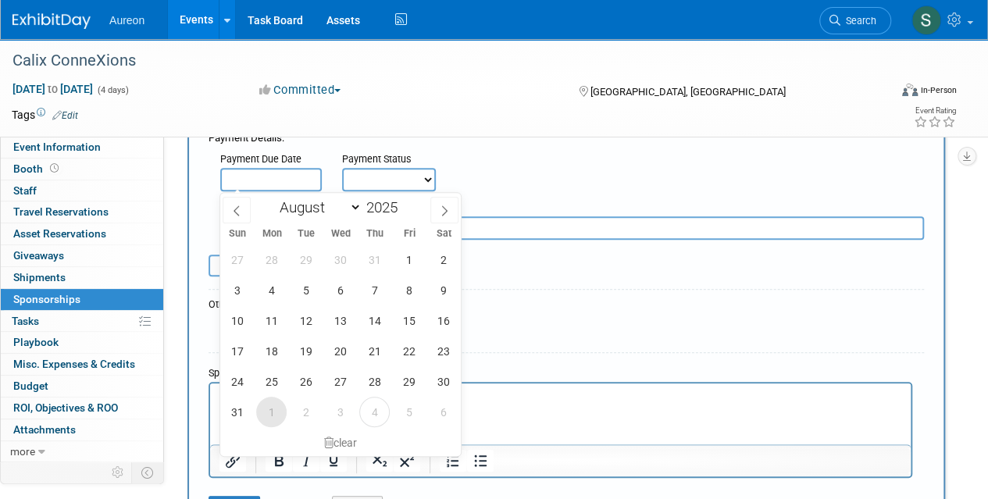
click at [271, 407] on span "1" at bounding box center [271, 412] width 30 height 30
type input "Sep 1, 2025"
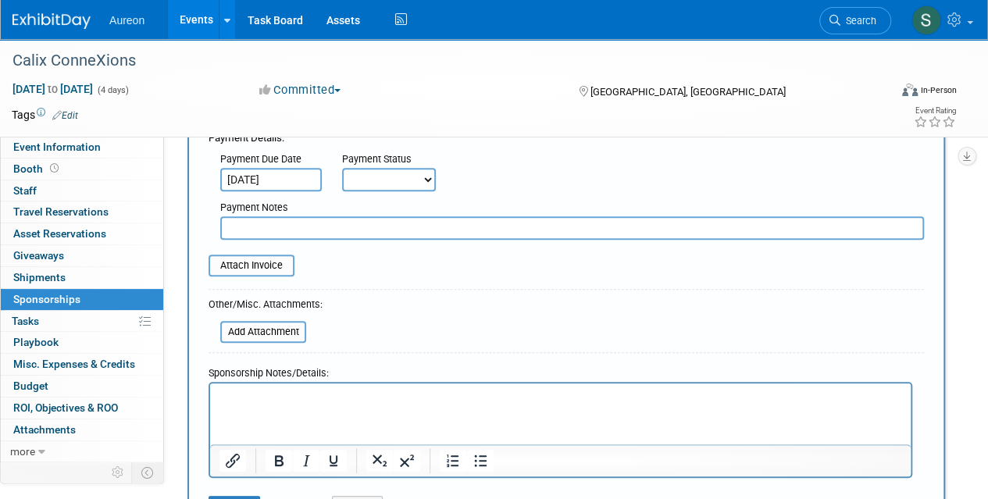
click at [369, 174] on select "Not Paid Yet Partially Paid Paid in Full" at bounding box center [389, 179] width 94 height 23
select select "1"
click at [342, 168] on select "Not Paid Yet Partially Paid Paid in Full" at bounding box center [389, 179] width 94 height 23
click at [256, 262] on input "file" at bounding box center [200, 265] width 186 height 19
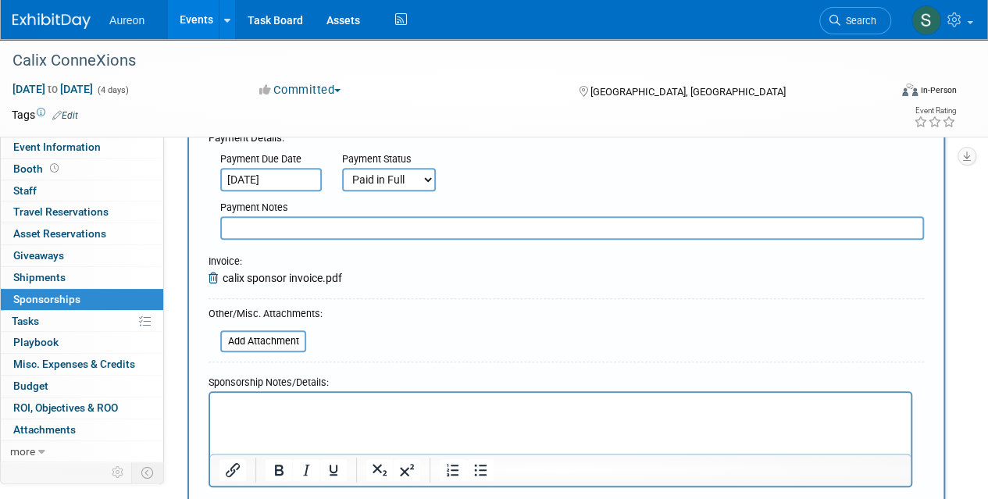
click at [375, 395] on html at bounding box center [560, 403] width 700 height 22
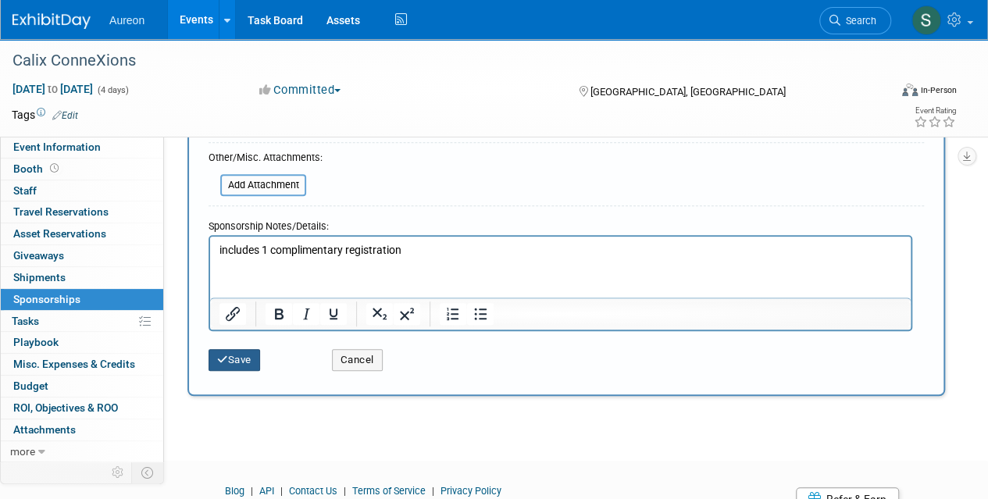
drag, startPoint x: 240, startPoint y: 361, endPoint x: 255, endPoint y: 379, distance: 22.2
click at [242, 361] on button "Save" at bounding box center [234, 360] width 52 height 22
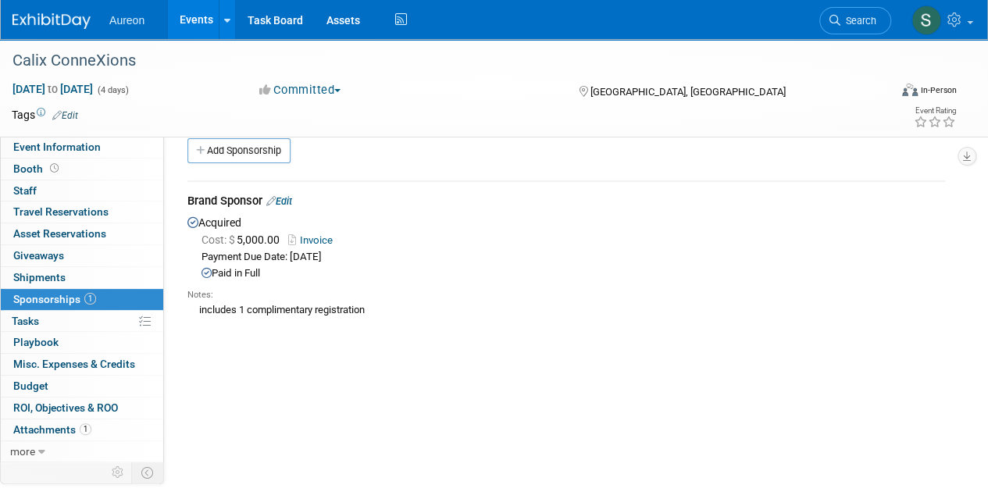
scroll to position [0, 0]
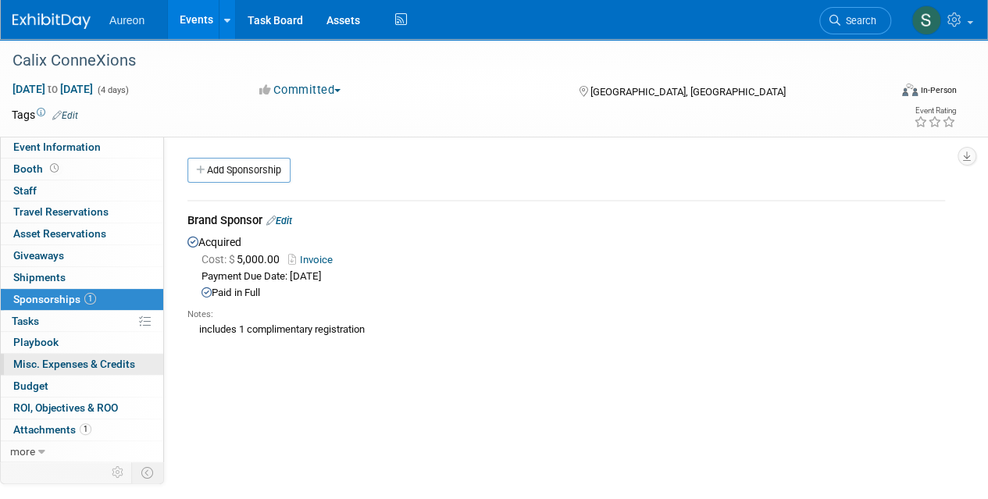
click at [66, 369] on link "0 Misc. Expenses & Credits 0" at bounding box center [82, 364] width 162 height 21
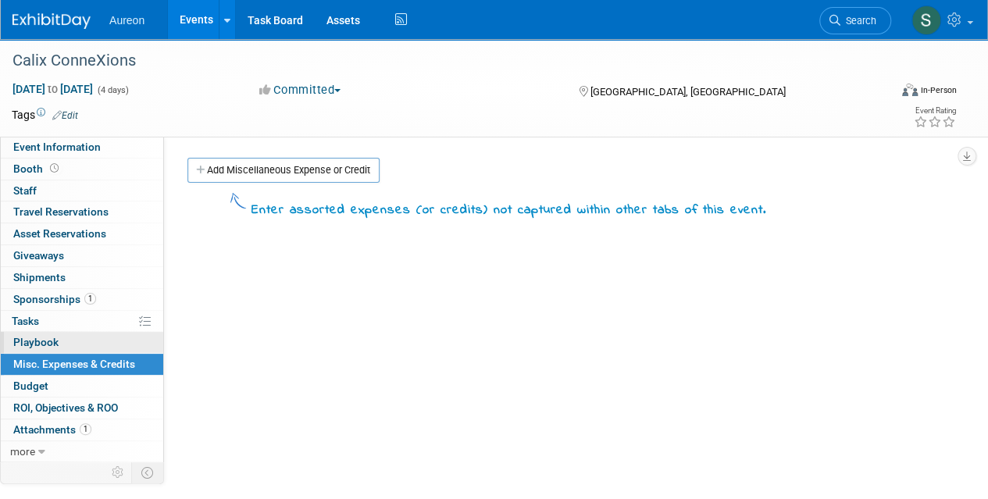
click at [60, 340] on link "0 Playbook 0" at bounding box center [82, 342] width 162 height 21
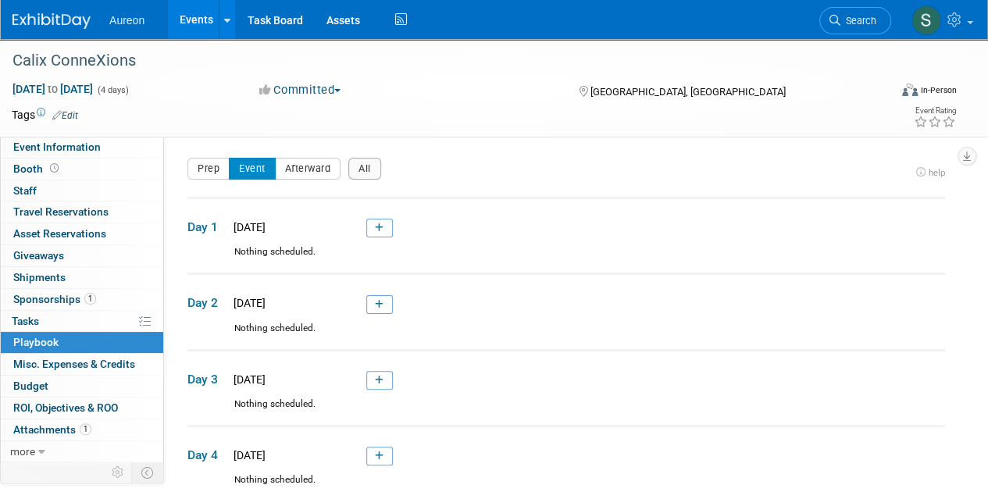
click at [70, 20] on img at bounding box center [51, 21] width 78 height 16
